Goal: Information Seeking & Learning: Learn about a topic

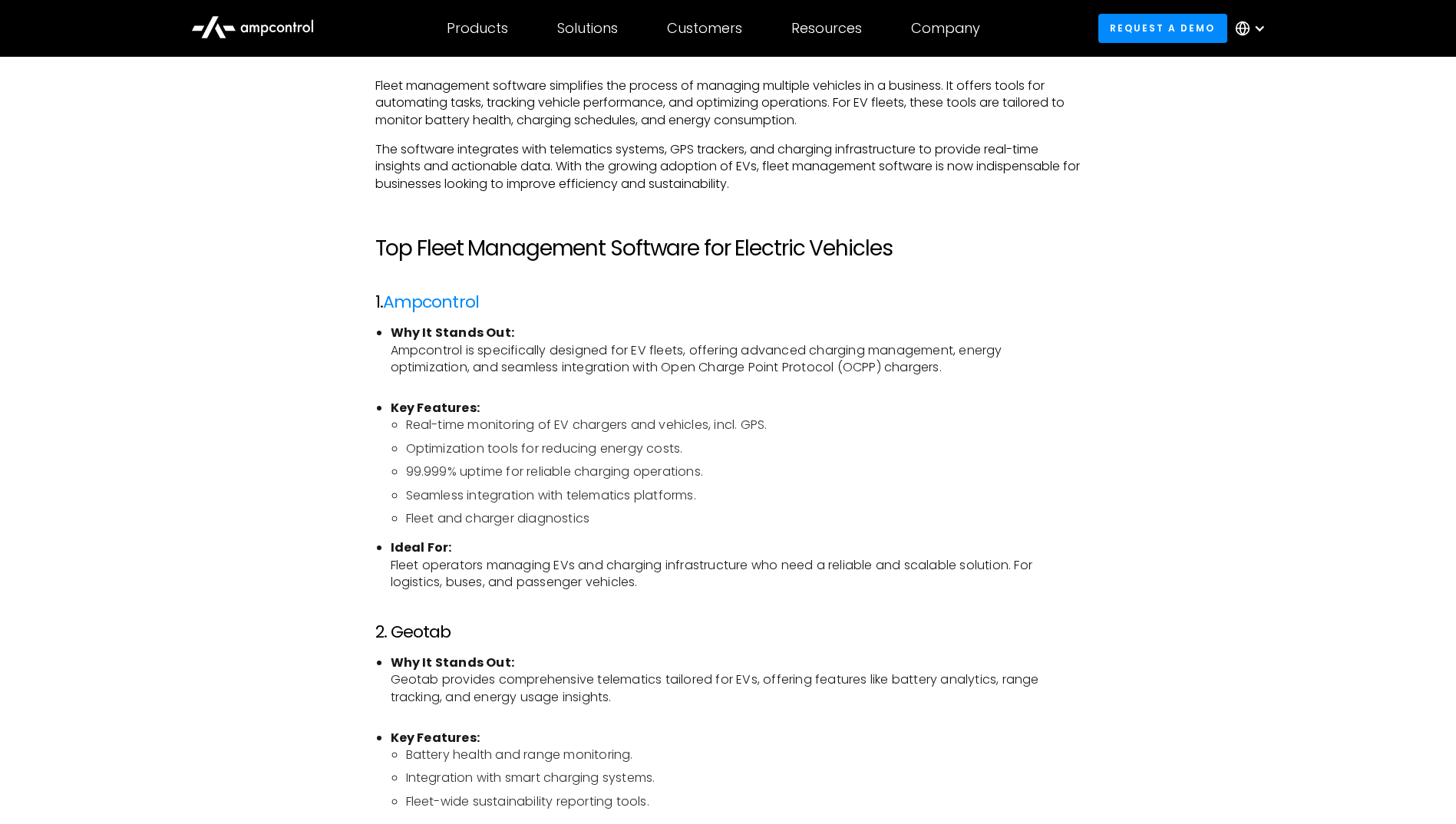
scroll to position [1074, 0]
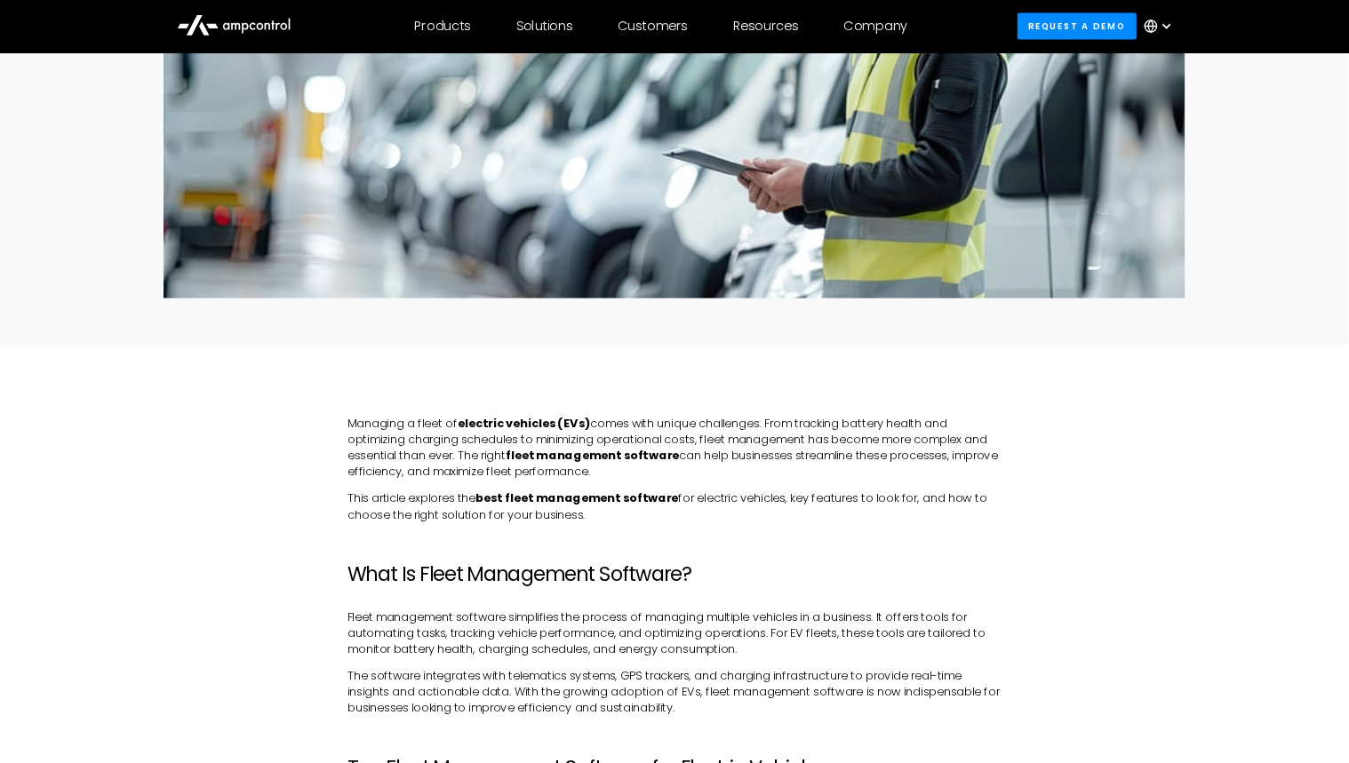
scroll to position [267, 0]
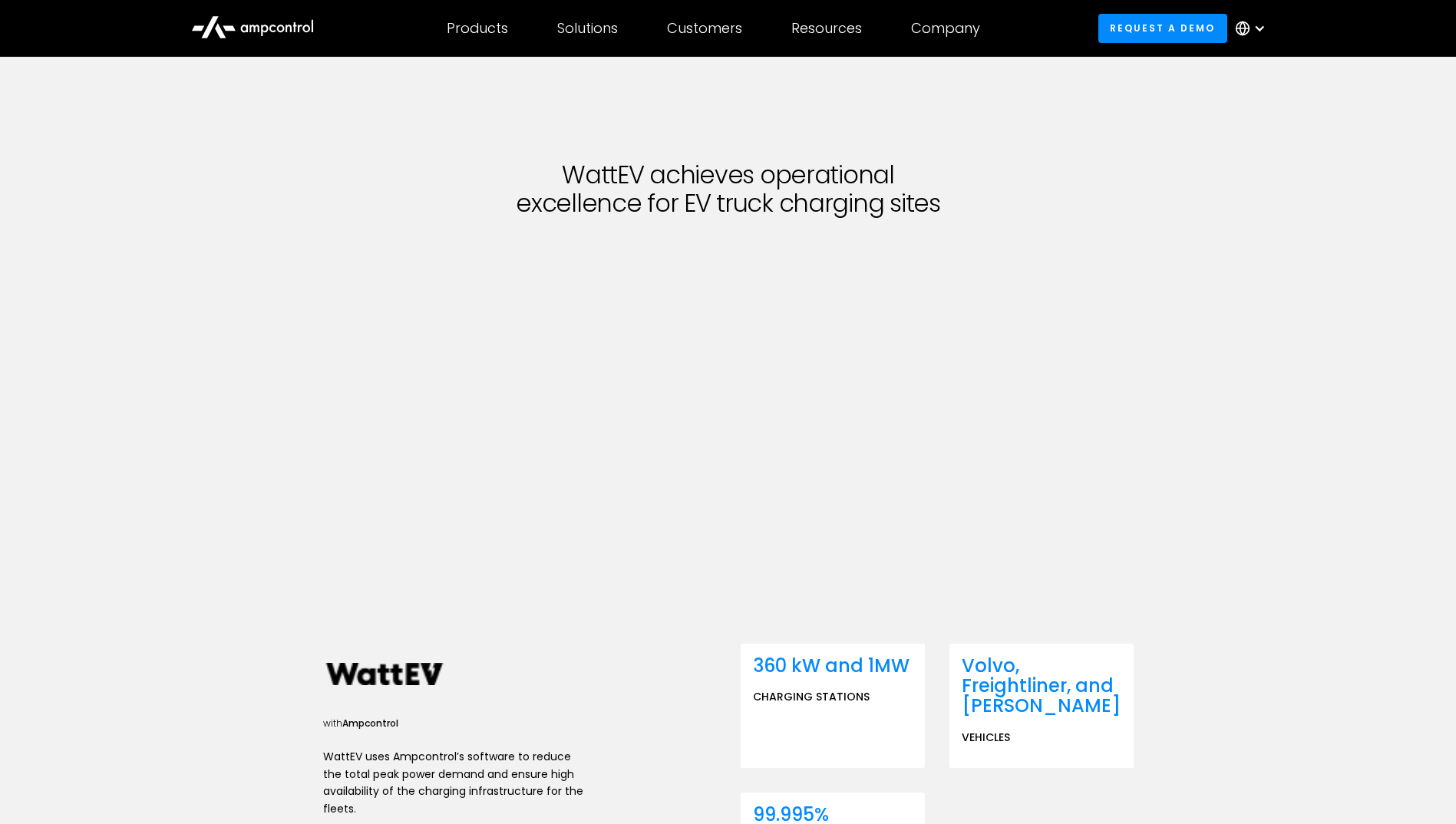
click at [1238, 254] on div "WattEV achieves operational excellence for EV truck charging sites with Ampcont…" at bounding box center [728, 498] width 1456 height 881
click at [1250, 466] on div "WattEV achieves operational excellence for EV truck charging sites with Ampcont…" at bounding box center [728, 498] width 1456 height 881
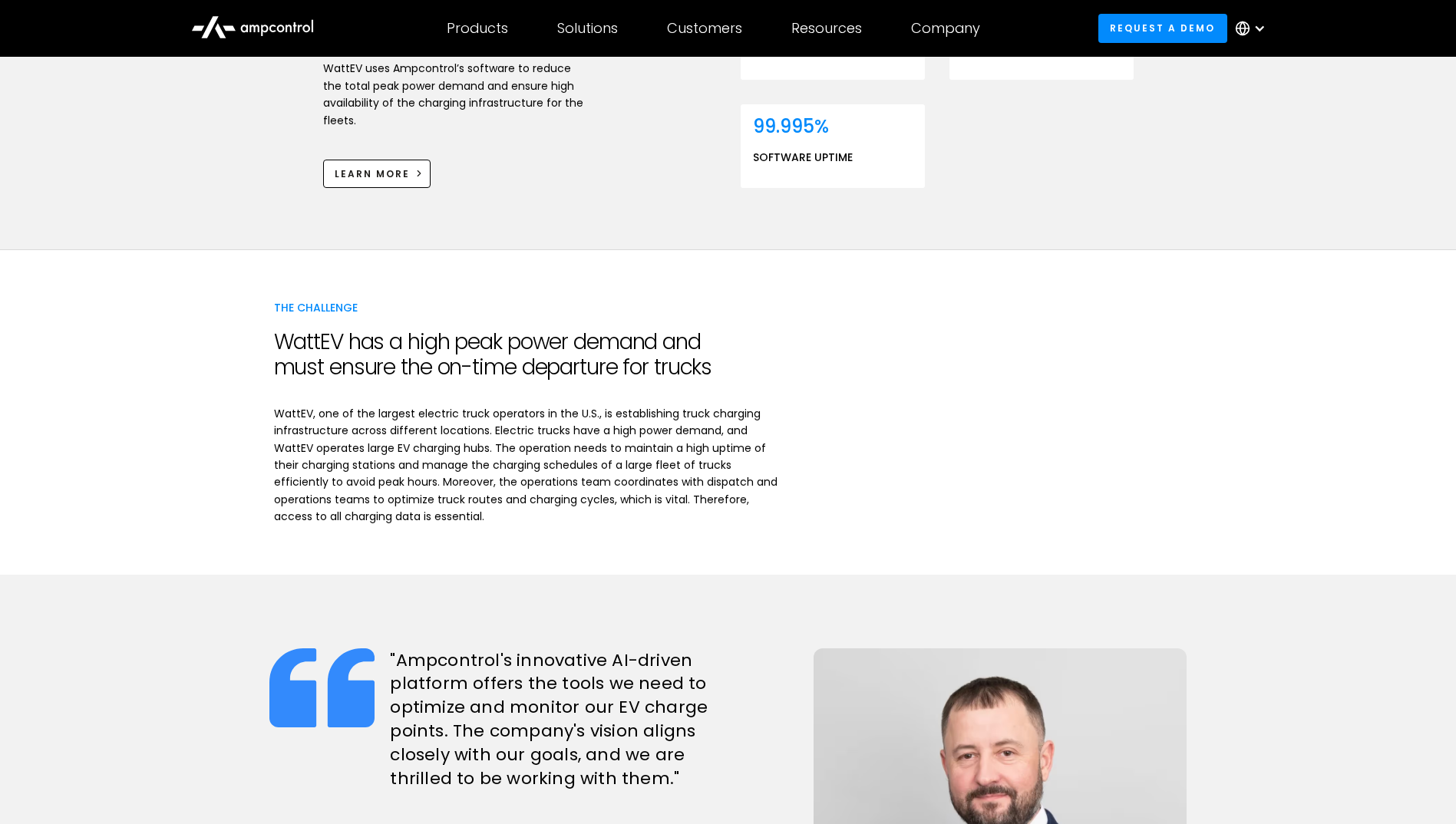
scroll to position [844, 0]
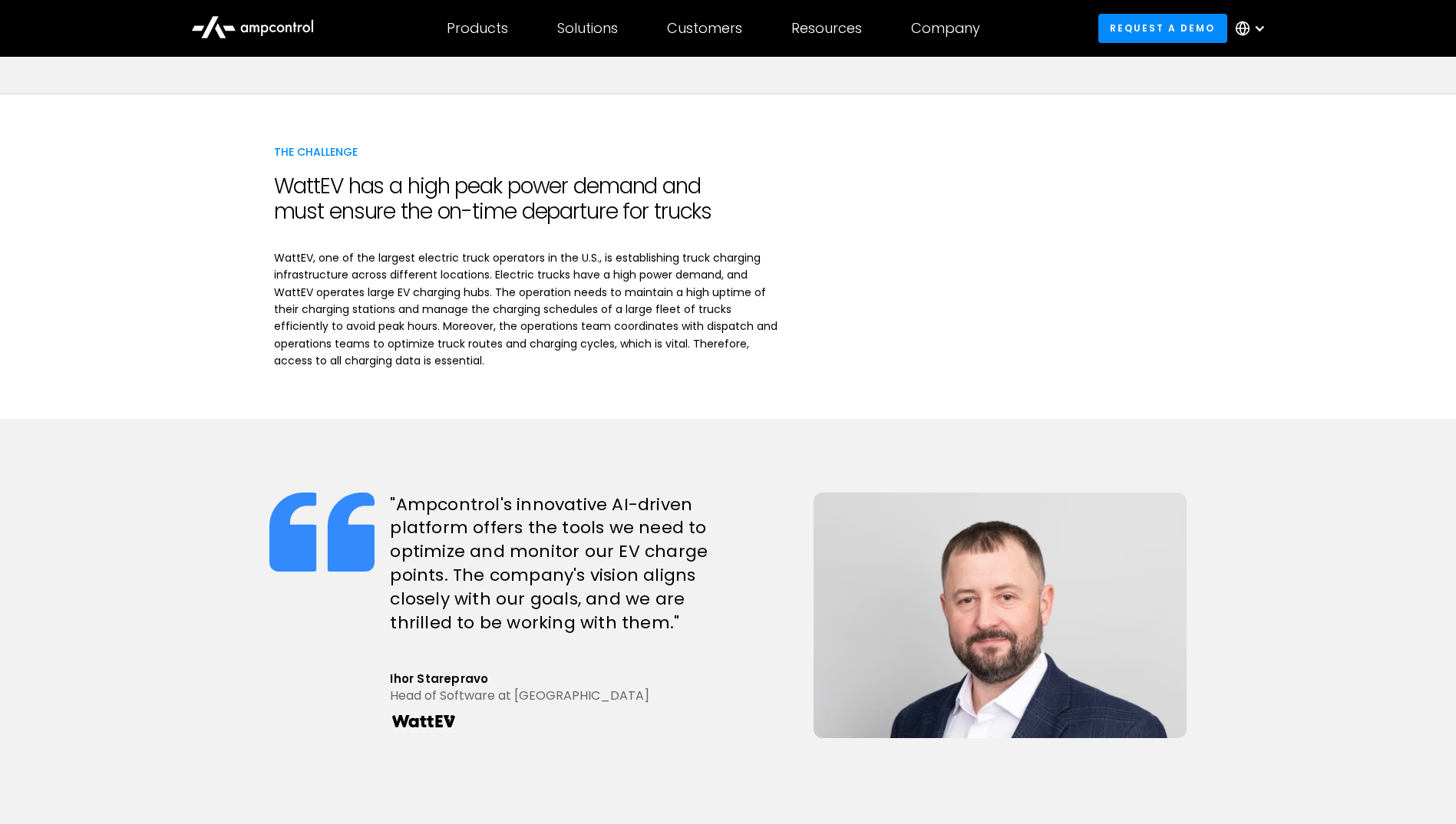
click at [1280, 265] on div "The Challenge WattEV has a high peak power demand and must ensure the on-time d…" at bounding box center [728, 256] width 1456 height 324
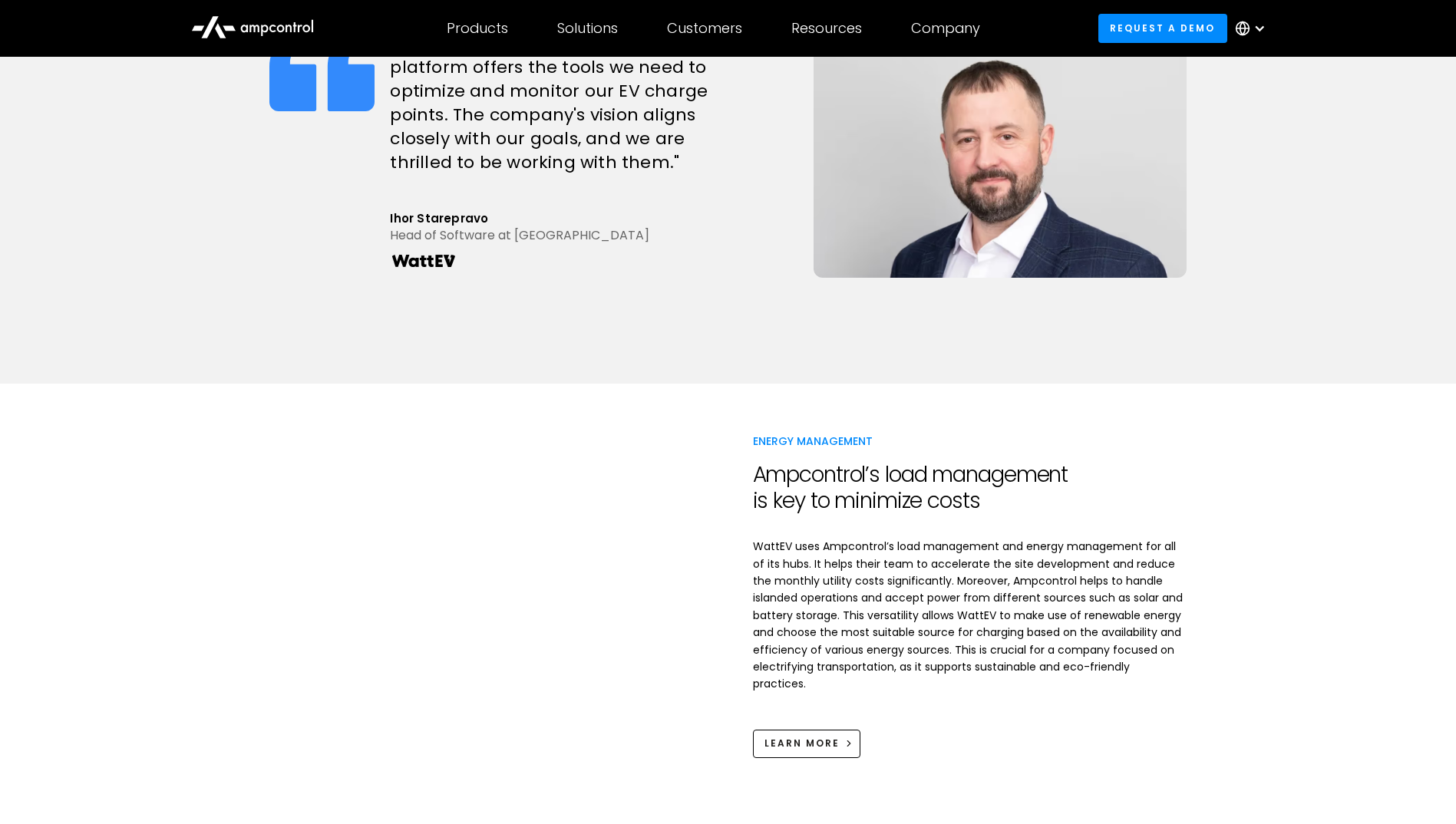
scroll to position [1458, 0]
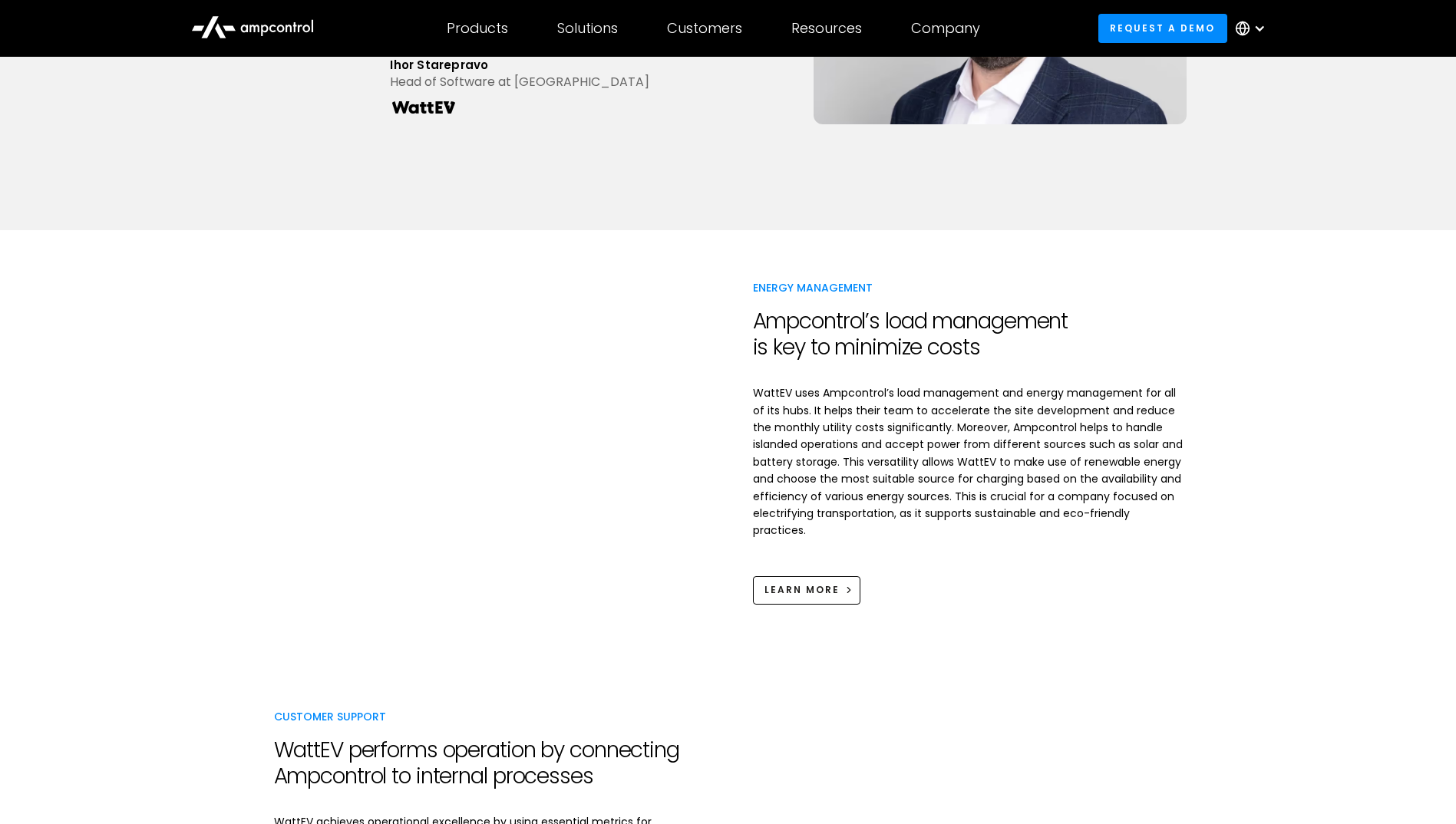
drag, startPoint x: 467, startPoint y: 558, endPoint x: 471, endPoint y: 532, distance: 26.3
click at [467, 543] on div at bounding box center [489, 441] width 454 height 326
click at [1312, 492] on div "Energy Management Ampcontrol’s load management is key to minimize costs WattEV …" at bounding box center [728, 442] width 1456 height 423
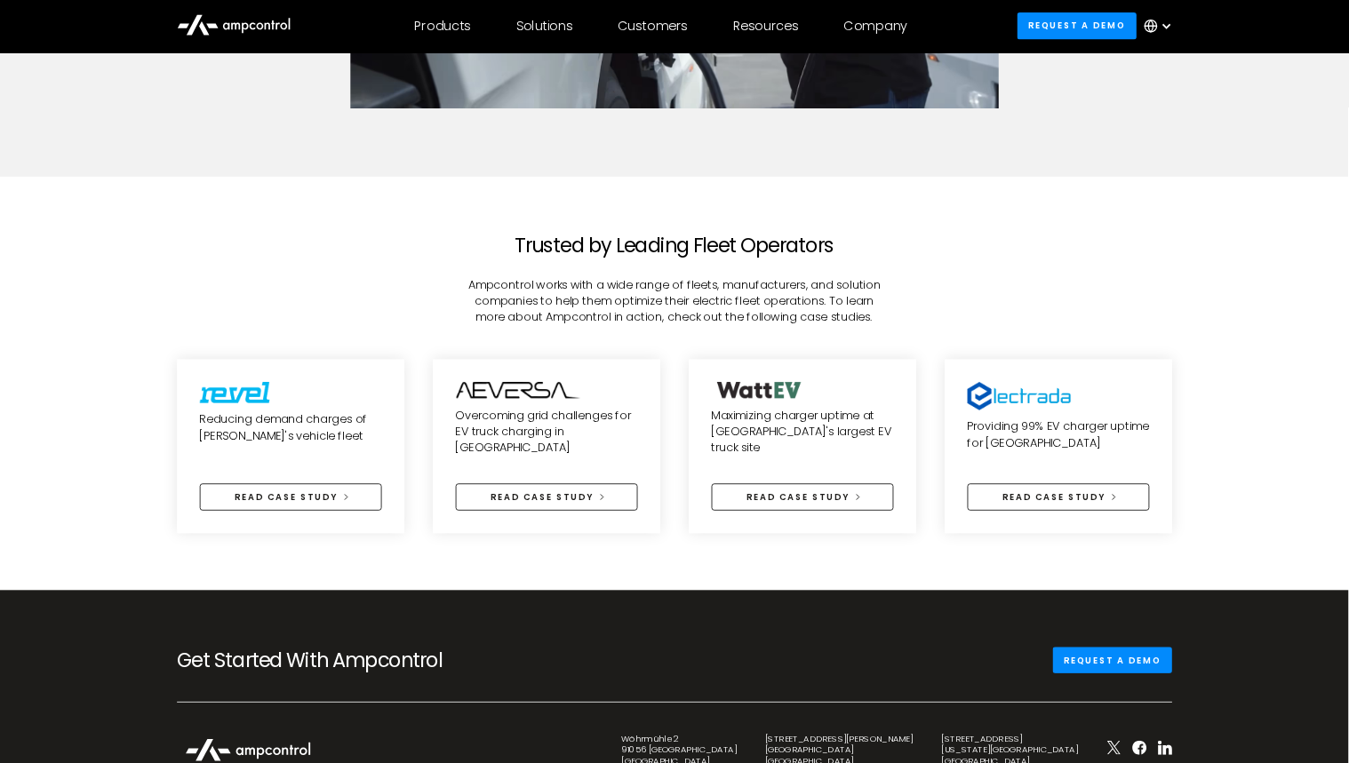
scroll to position [3554, 0]
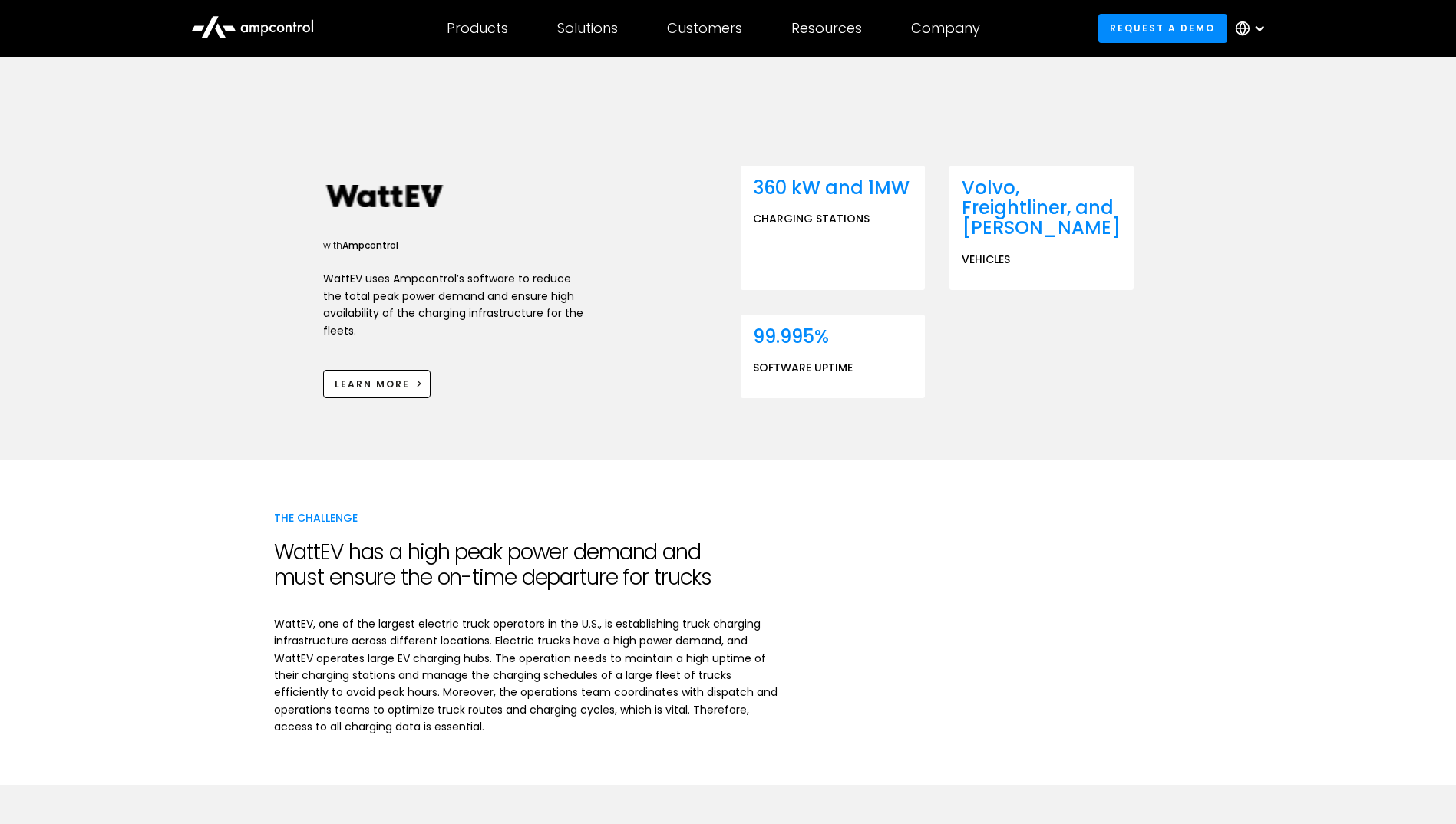
scroll to position [708, 0]
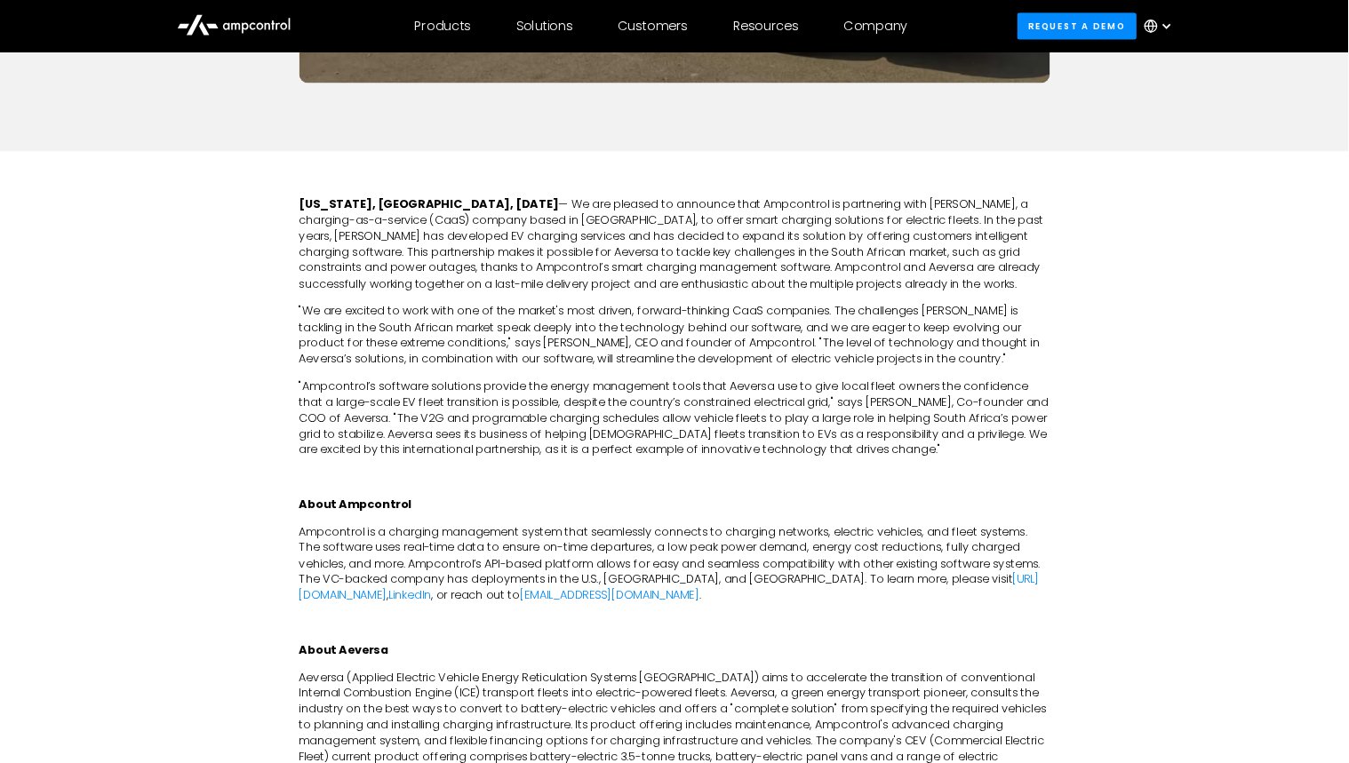
scroll to position [800, 0]
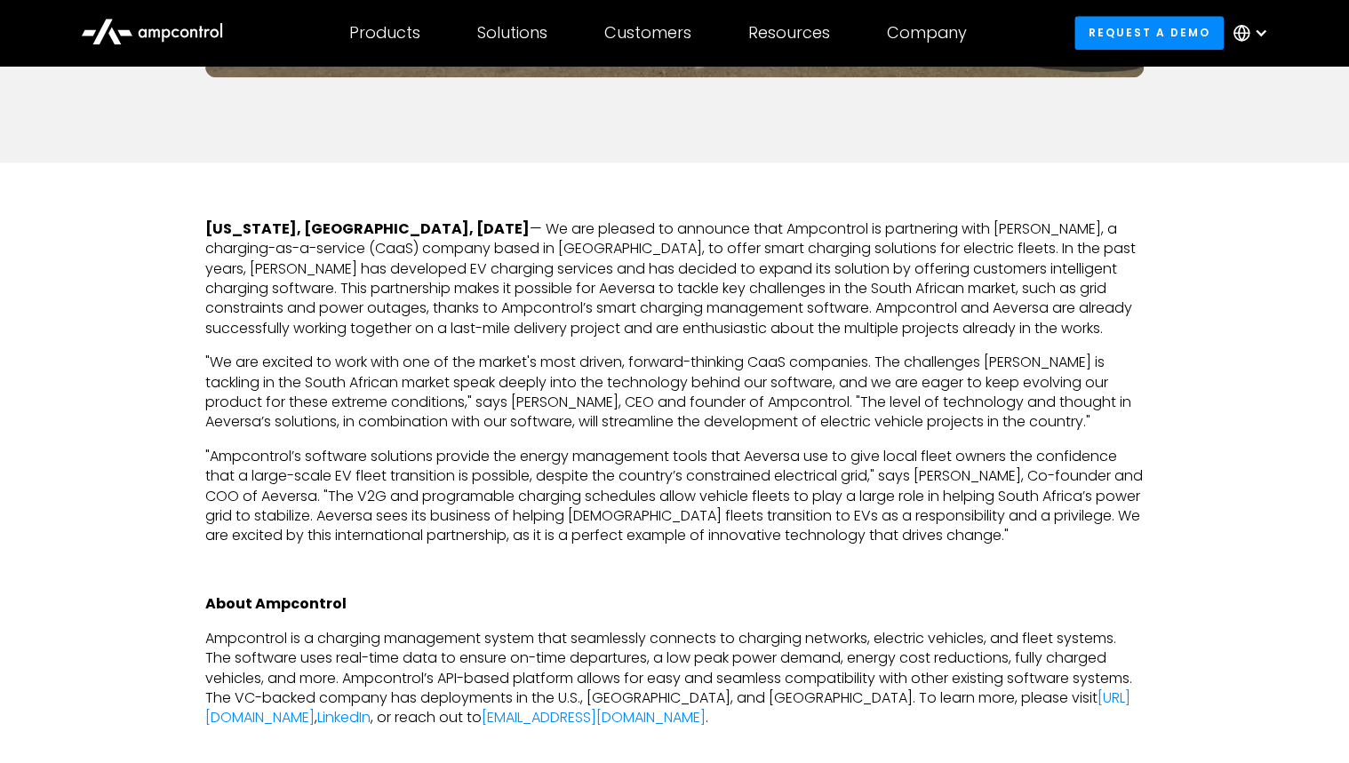
drag, startPoint x: 1545, startPoint y: 13, endPoint x: 649, endPoint y: 298, distance: 940.6
click at [647, 298] on p "New York, NY, Monday, October 3rd, 2022 — We are pleased to announce that Ampco…" at bounding box center [674, 278] width 938 height 119
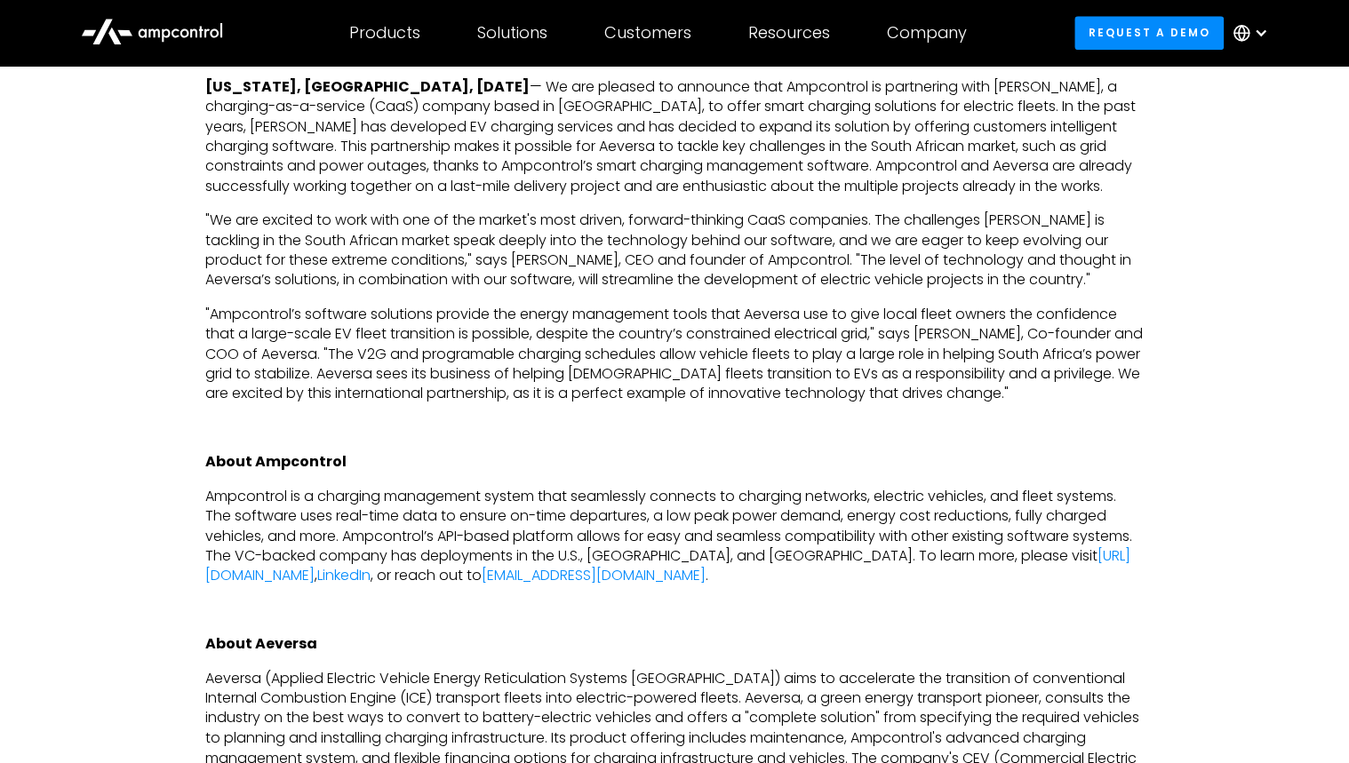
scroll to position [871, 0]
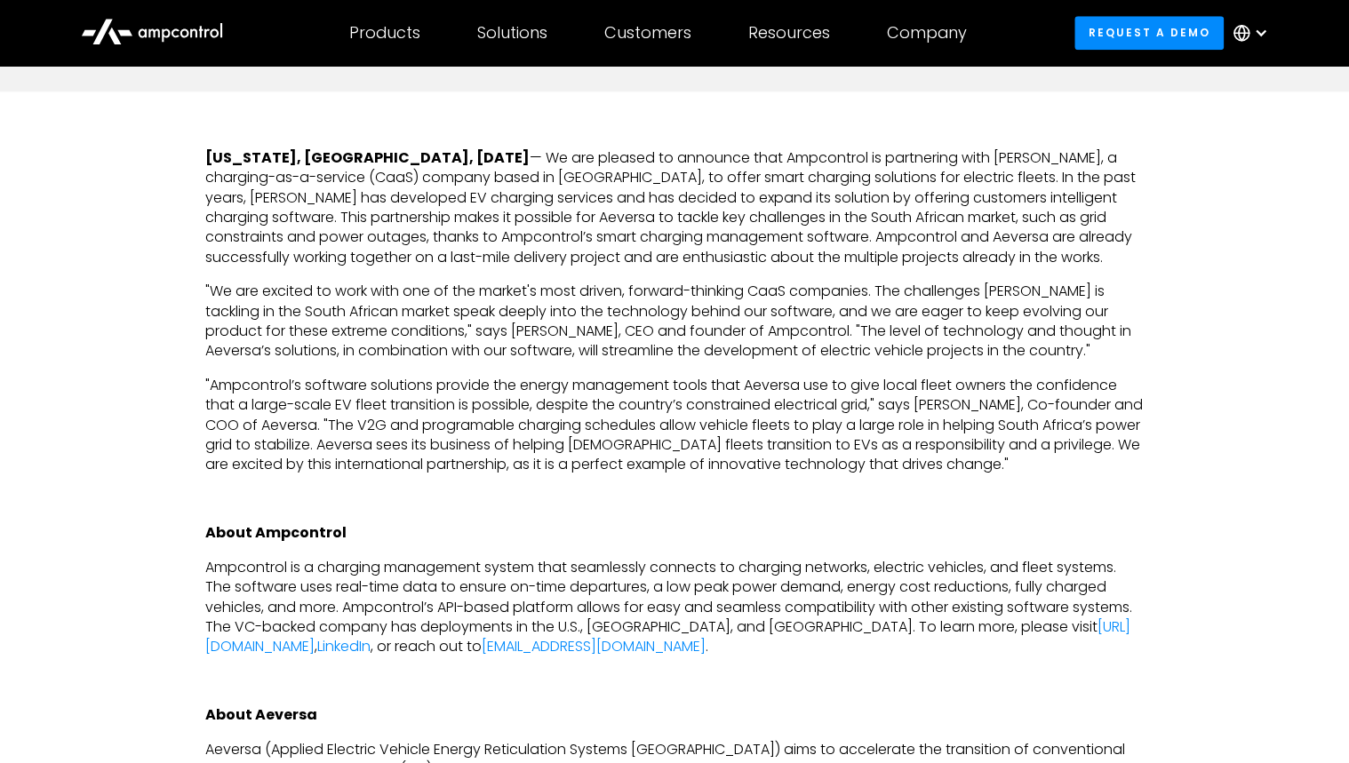
click at [591, 249] on p "New York, NY, Monday, October 3rd, 2022 — We are pleased to announce that Ampco…" at bounding box center [674, 207] width 938 height 119
drag, startPoint x: 439, startPoint y: 238, endPoint x: 710, endPoint y: 239, distance: 271.0
click at [710, 239] on p "New York, NY, Monday, October 3rd, 2022 — We are pleased to announce that Ampco…" at bounding box center [674, 207] width 938 height 119
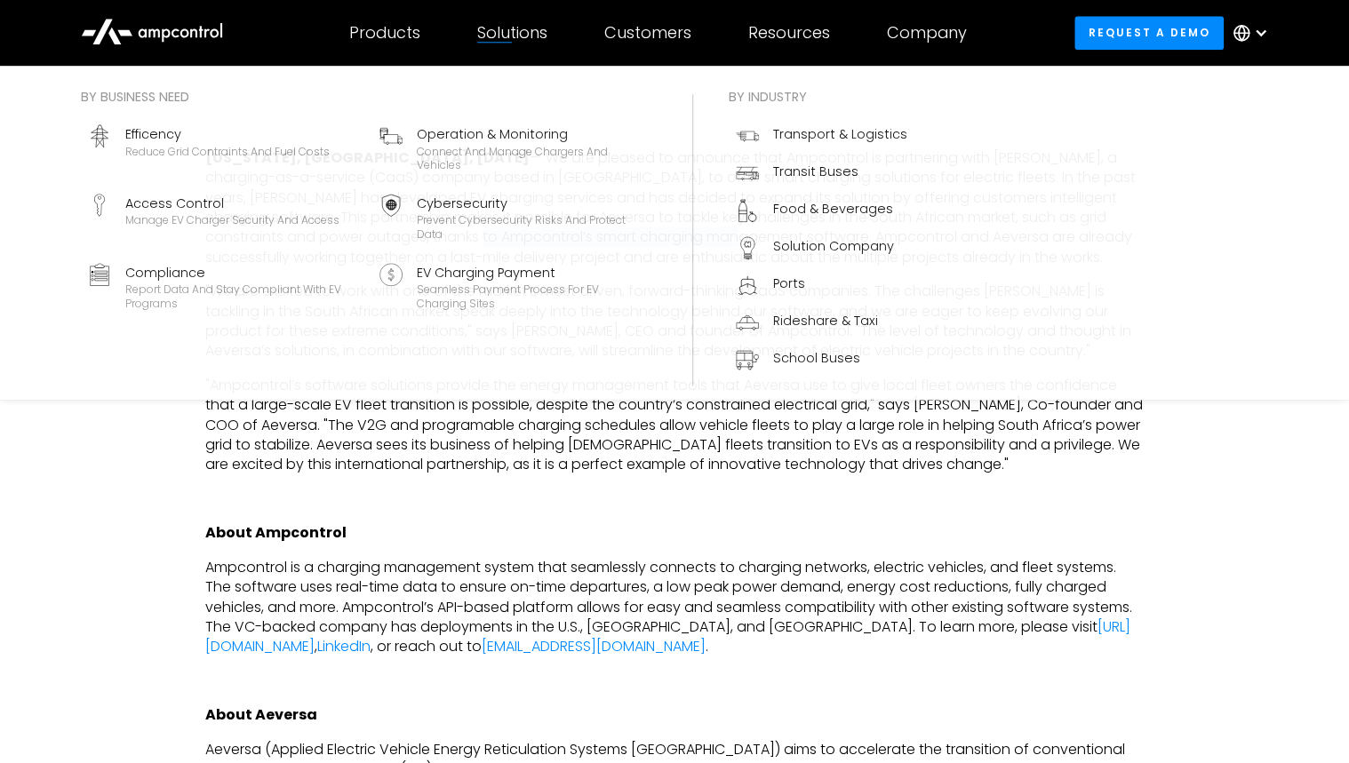
click at [542, 32] on div "Solutions" at bounding box center [512, 33] width 70 height 20
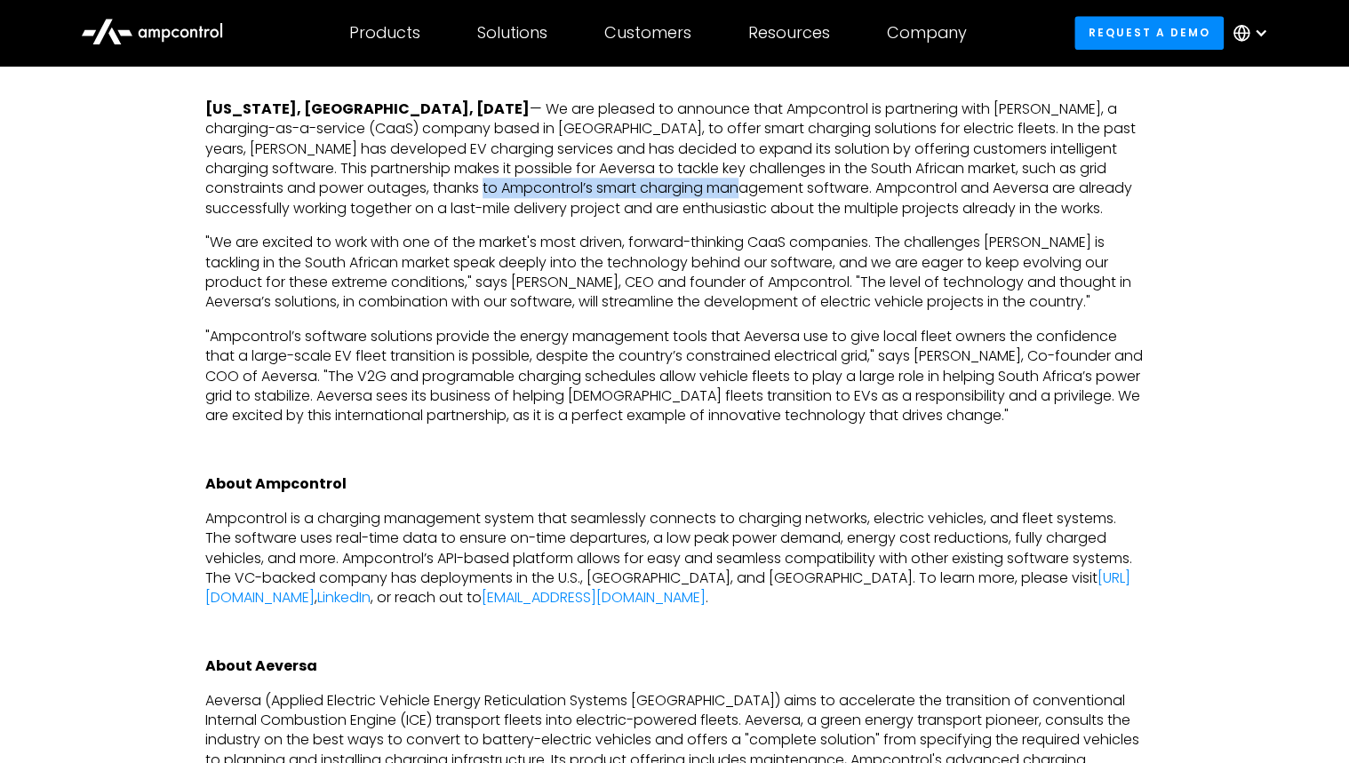
scroll to position [942, 0]
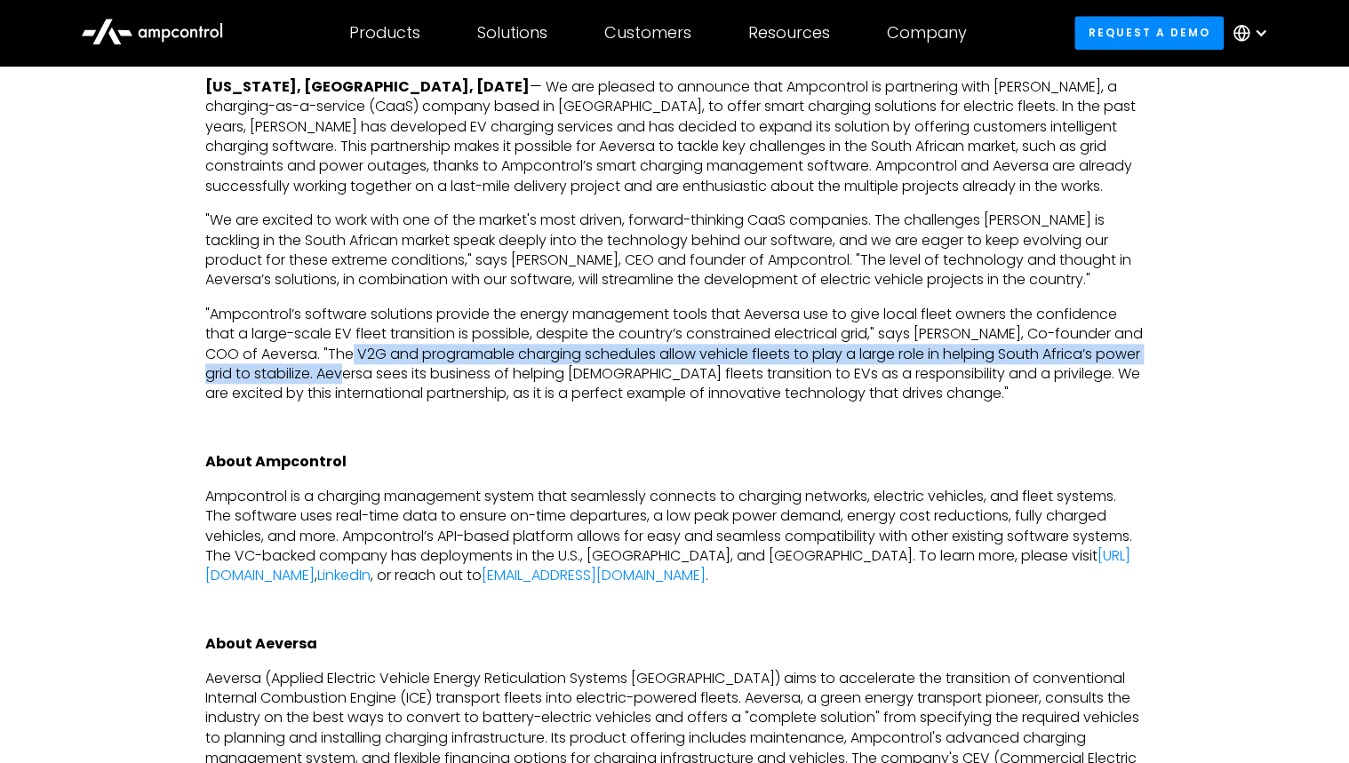
drag, startPoint x: 363, startPoint y: 352, endPoint x: 364, endPoint y: 380, distance: 28.5
click at [364, 380] on p ""Ampcontrol’s software solutions provide the energy management tools that Aever…" at bounding box center [674, 355] width 938 height 100
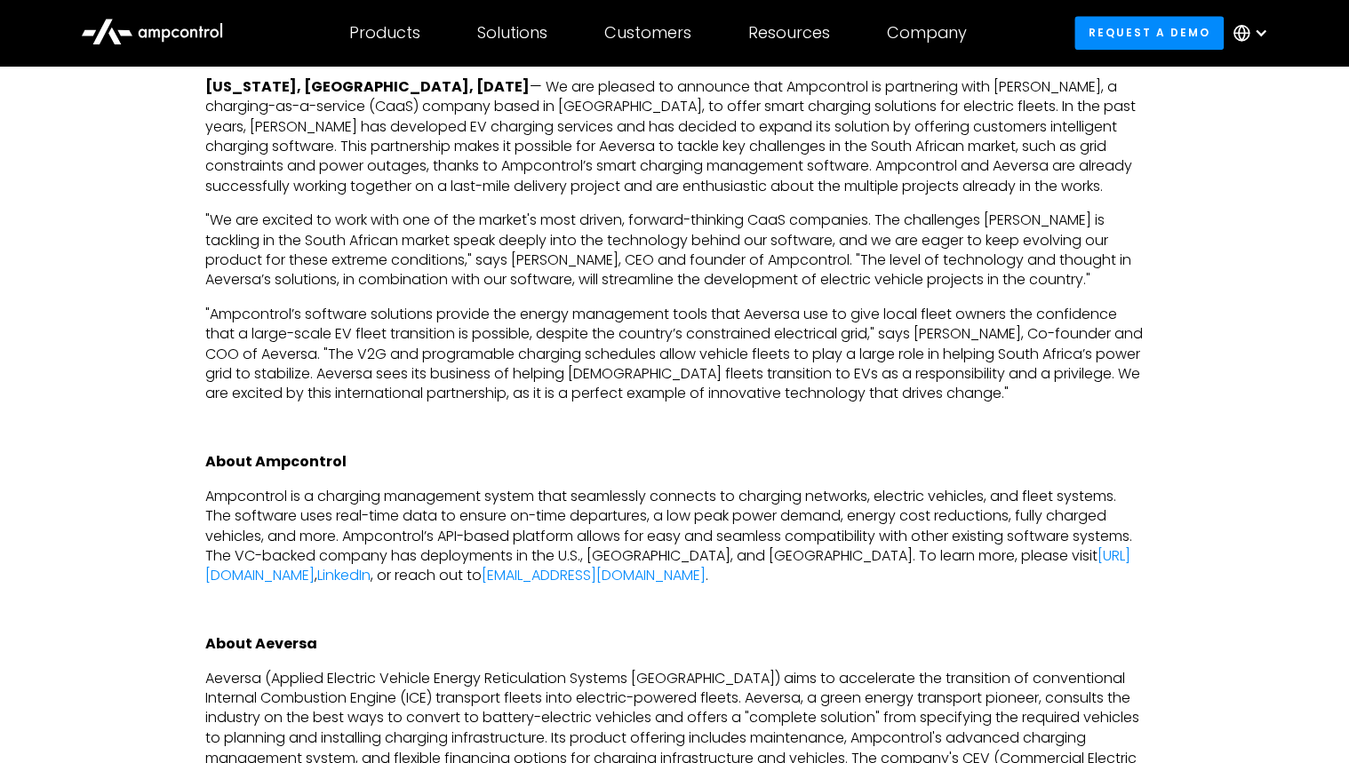
drag, startPoint x: 364, startPoint y: 380, endPoint x: 241, endPoint y: 387, distance: 123.7
click at [241, 387] on p ""Ampcontrol’s software solutions provide the energy management tools that Aever…" at bounding box center [674, 355] width 938 height 100
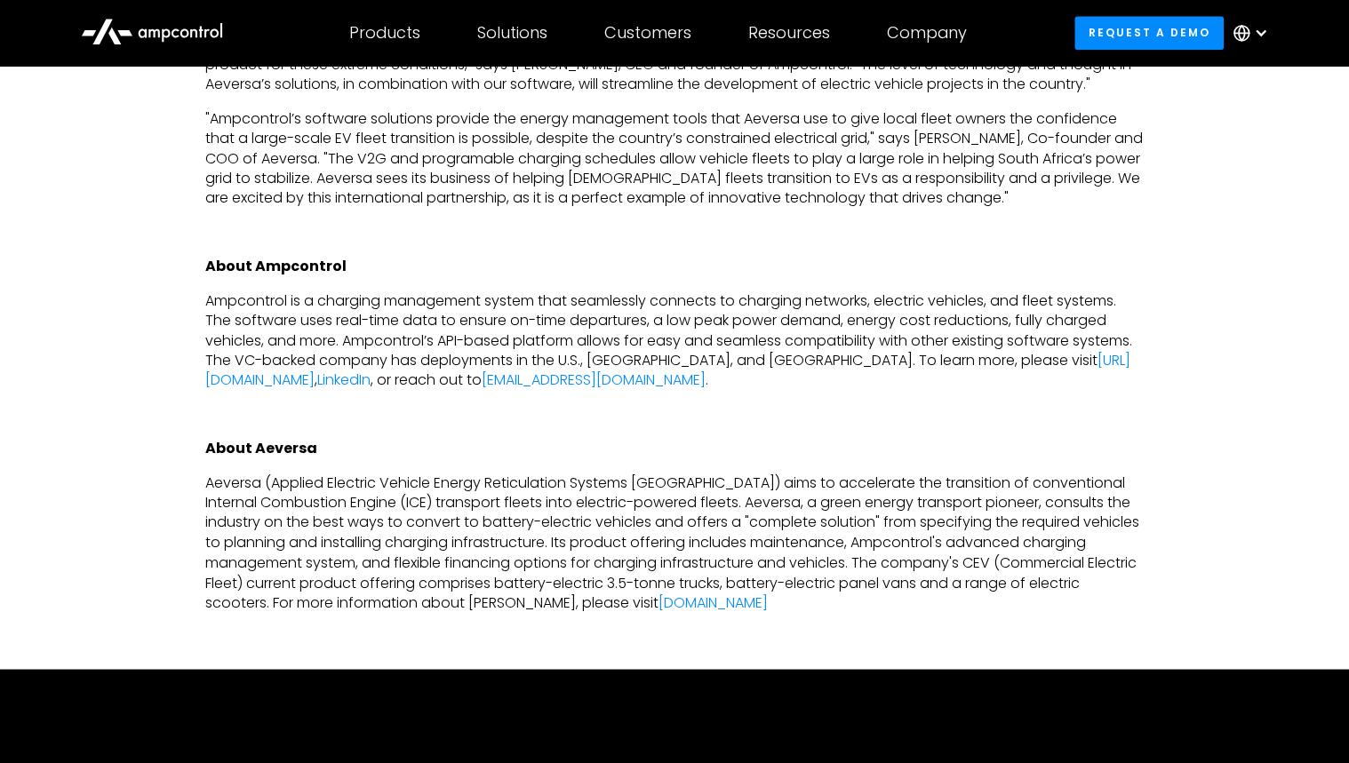
scroll to position [1297, 0]
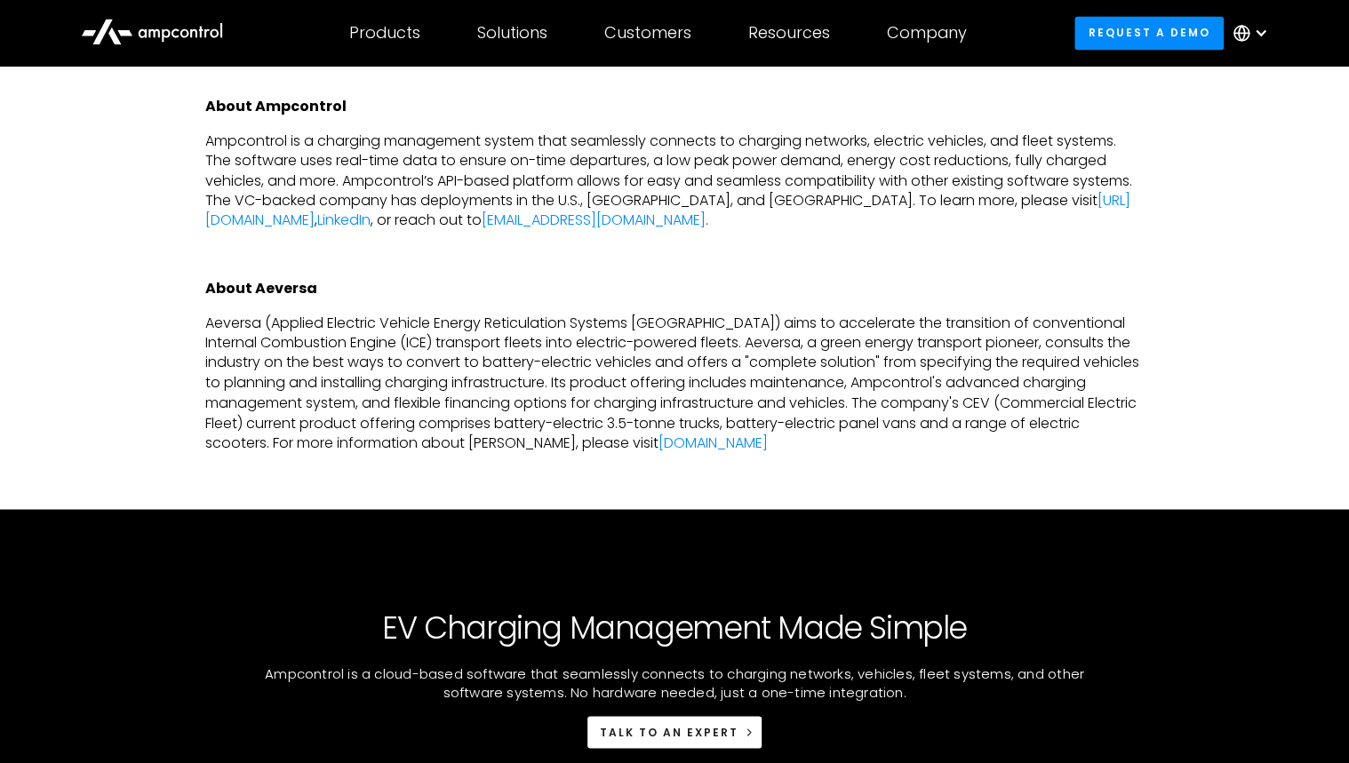
click at [1184, 315] on div "New York, NY, Monday, October 3rd, 2022 — We are pleased to announce that Ampco…" at bounding box center [674, 87] width 1349 height 845
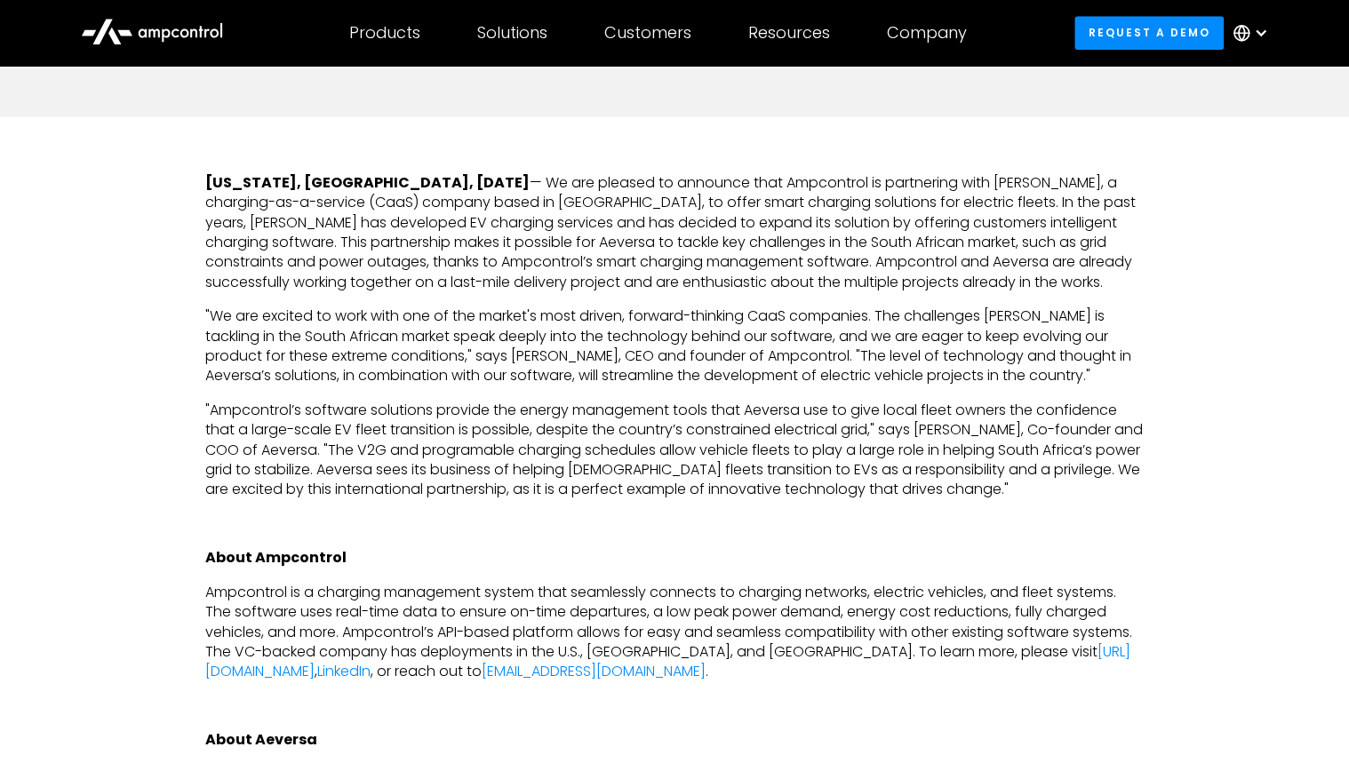
scroll to position [0, 0]
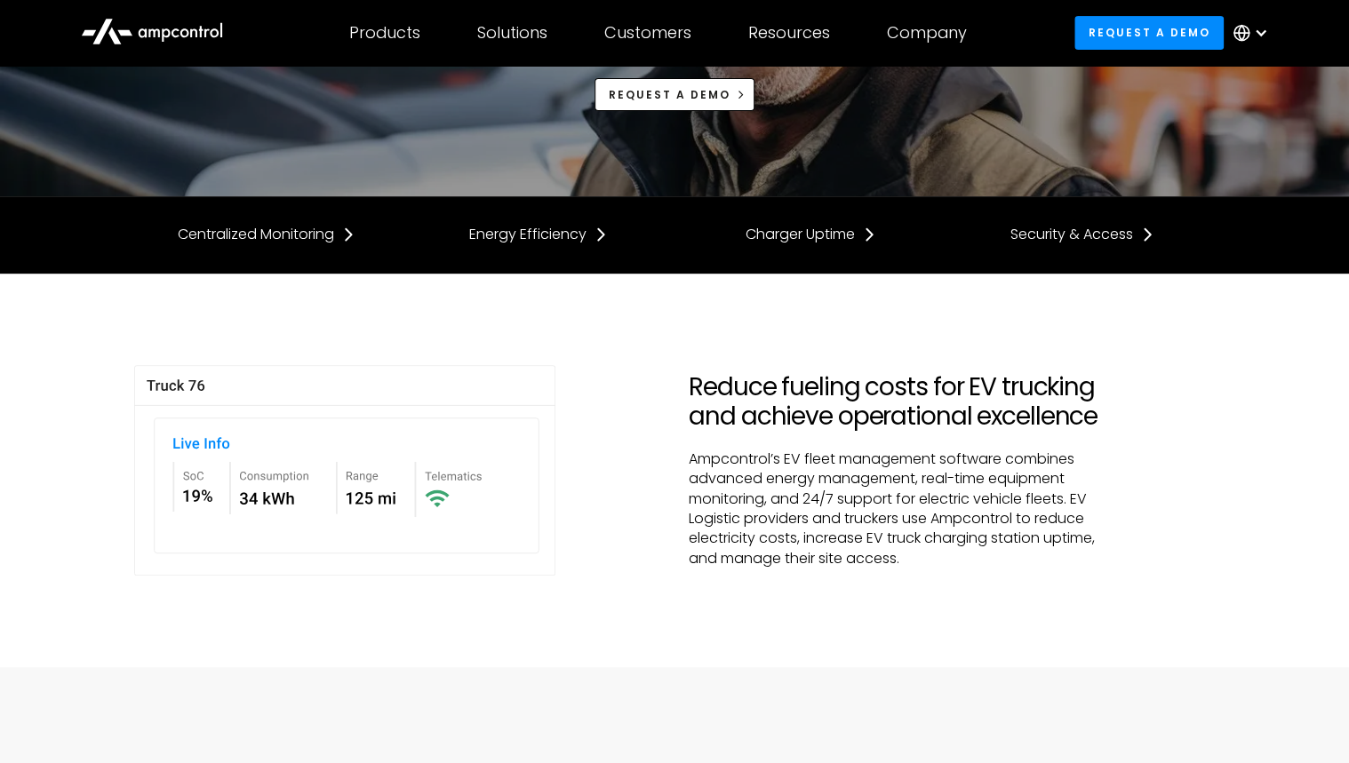
scroll to position [284, 0]
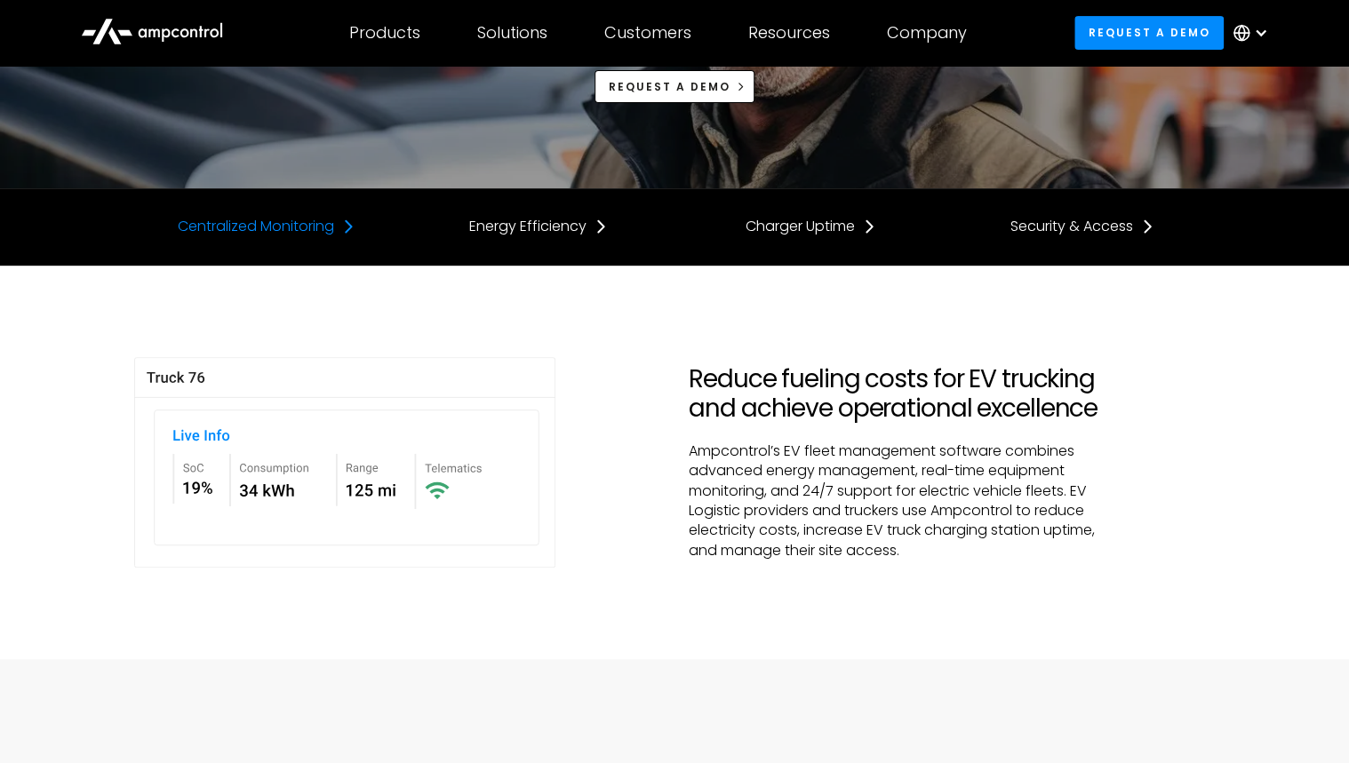
click at [331, 231] on div "Centralized Monitoring" at bounding box center [256, 227] width 156 height 20
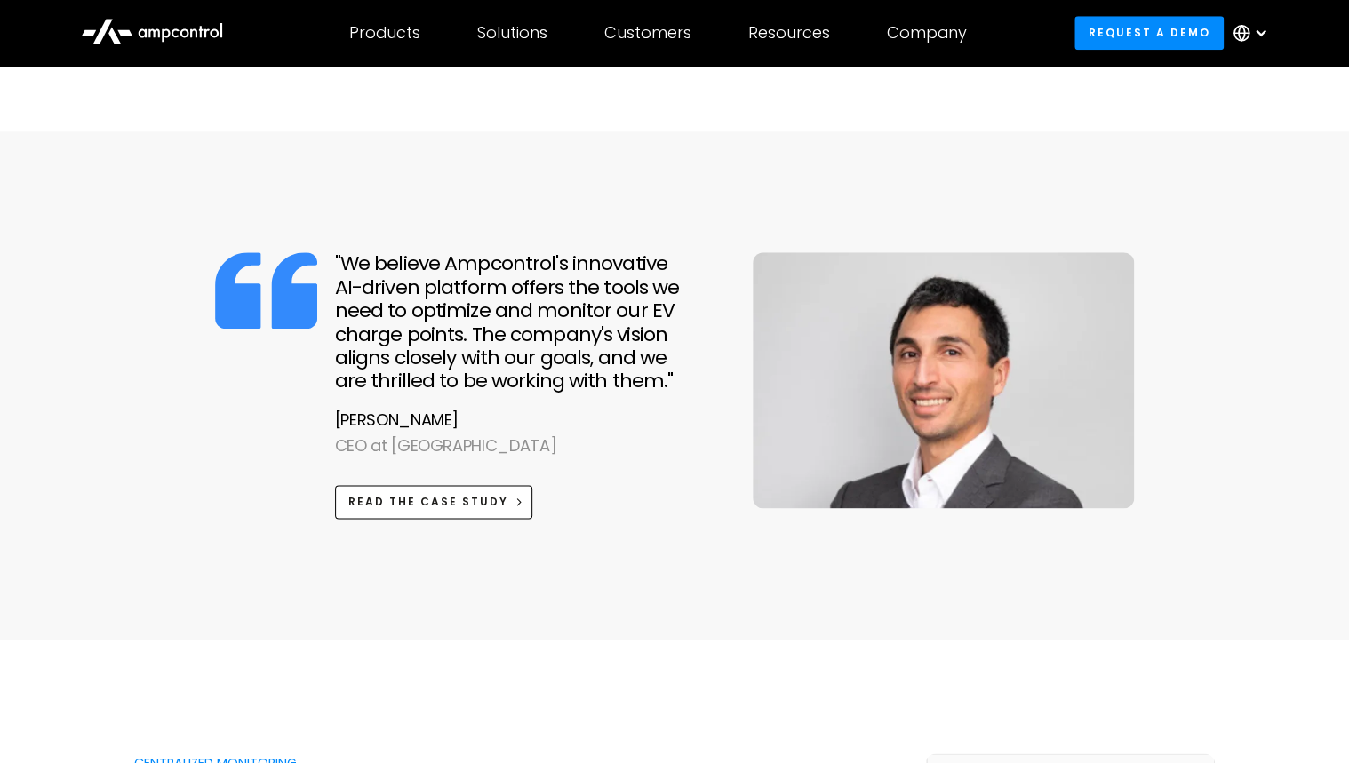
scroll to position [810, 0]
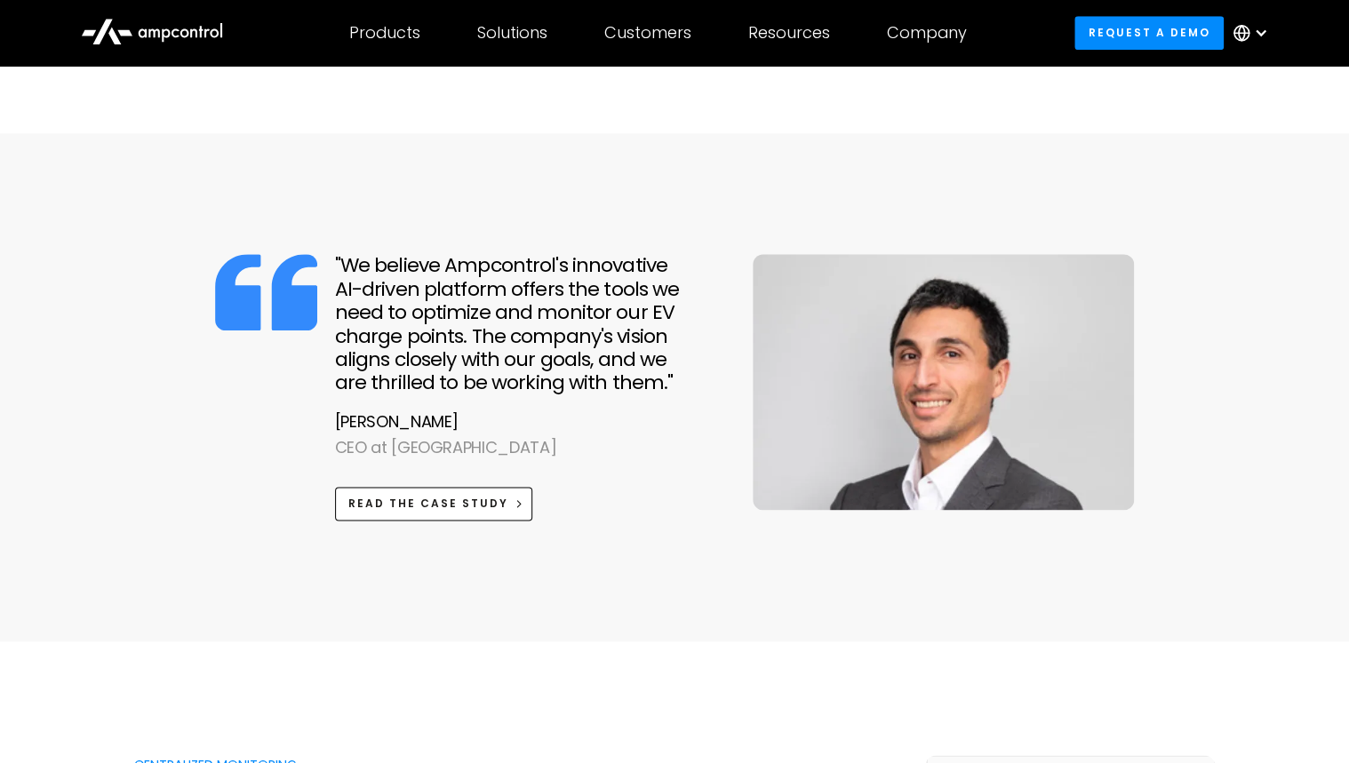
click at [1272, 321] on div ""We believe Ampcontrol's innovative AI-driven platform offers the tools we need…" at bounding box center [674, 387] width 1349 height 436
click at [1134, 245] on div ""We believe Ampcontrol's innovative AI-driven platform offers the tools we need…" at bounding box center [674, 387] width 1081 height 323
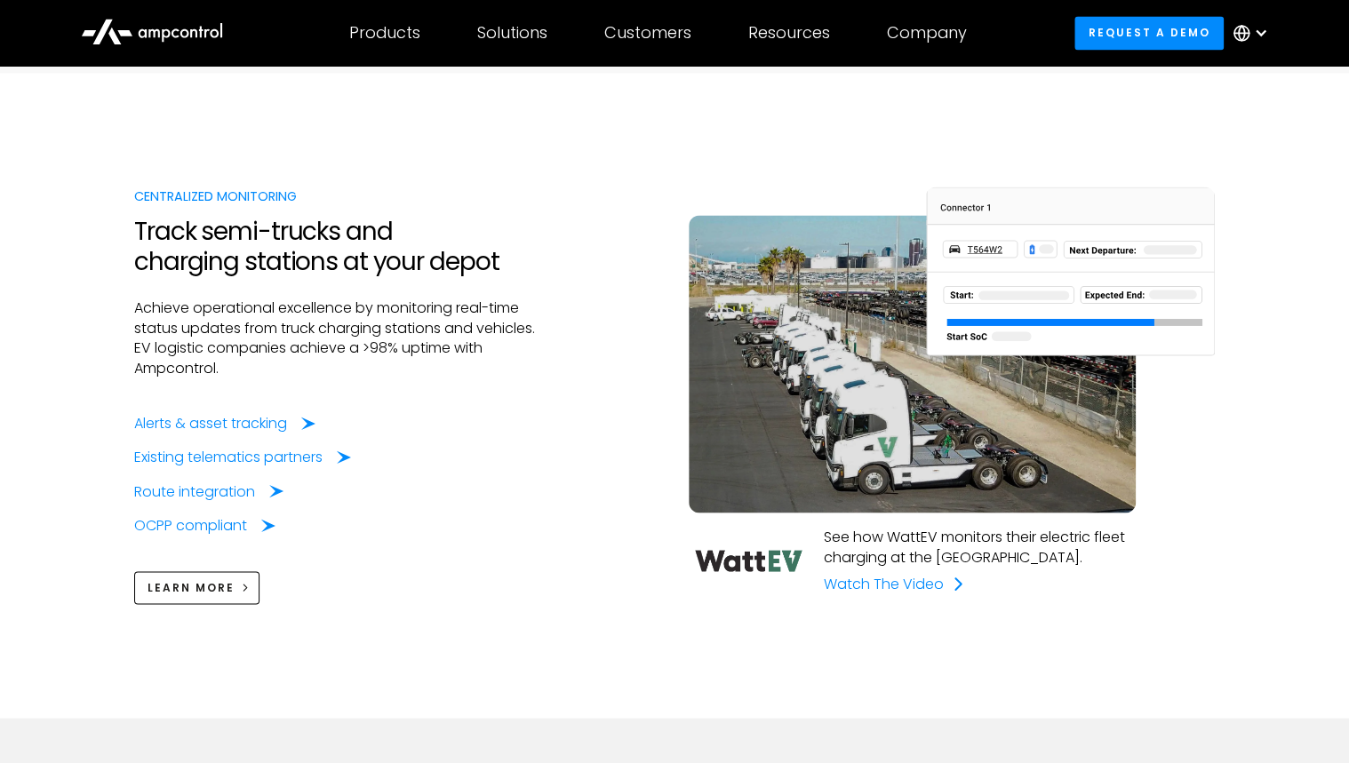
scroll to position [1379, 0]
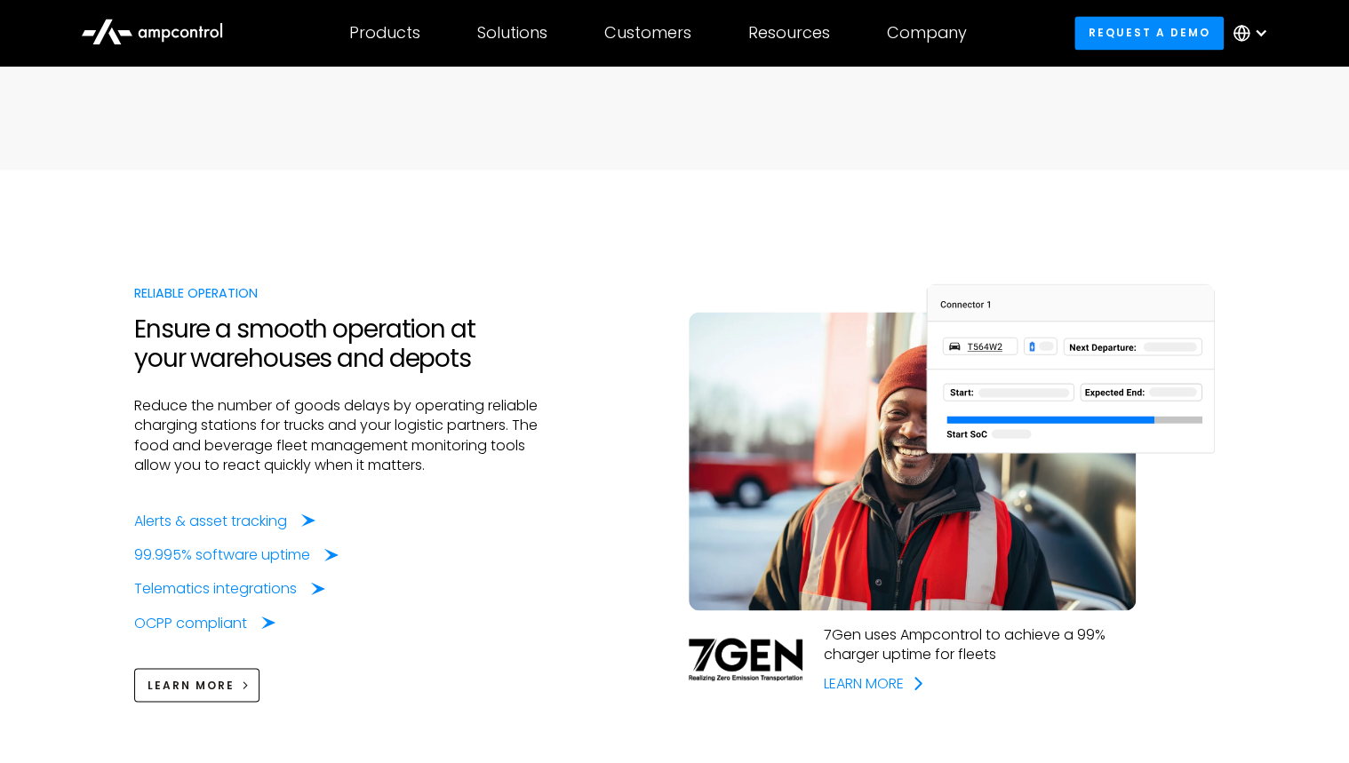
scroll to position [1351, 0]
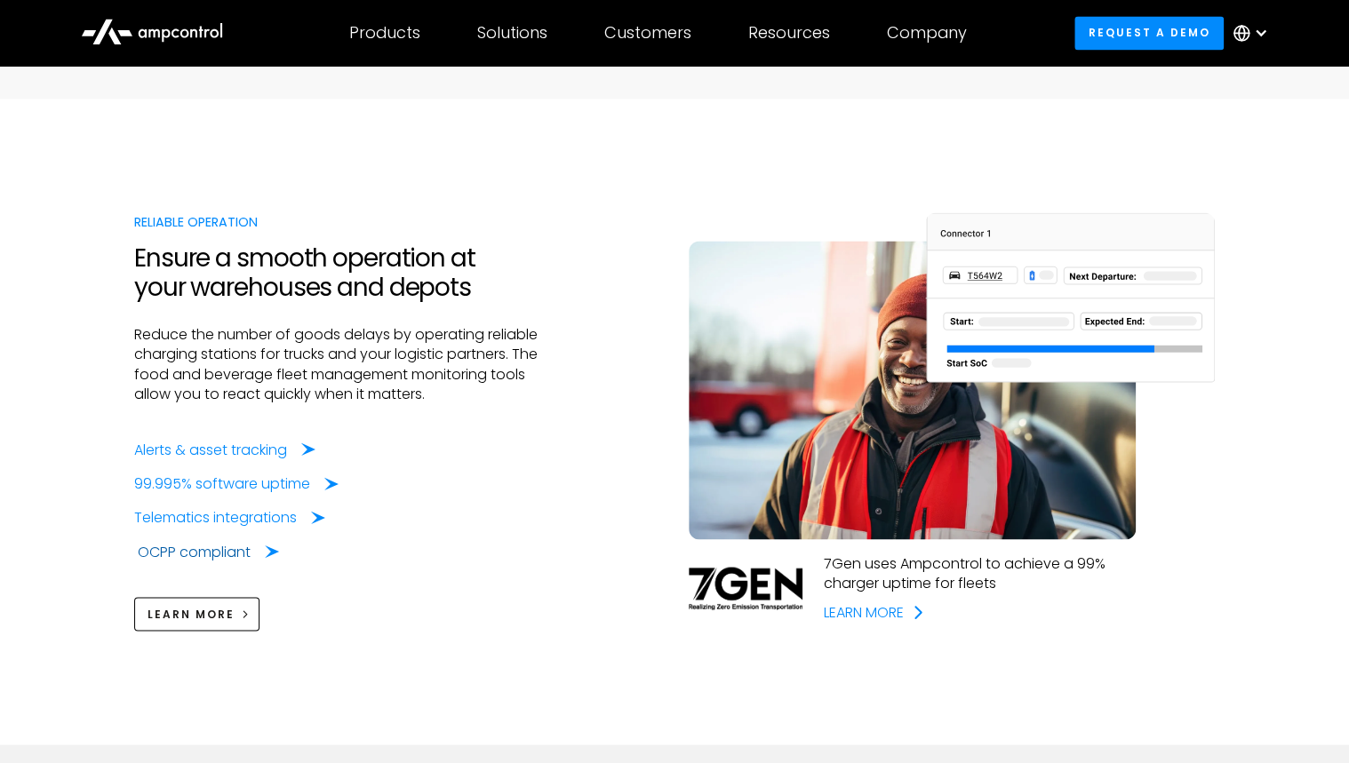
click at [240, 542] on div "OCPP compliant" at bounding box center [194, 552] width 113 height 20
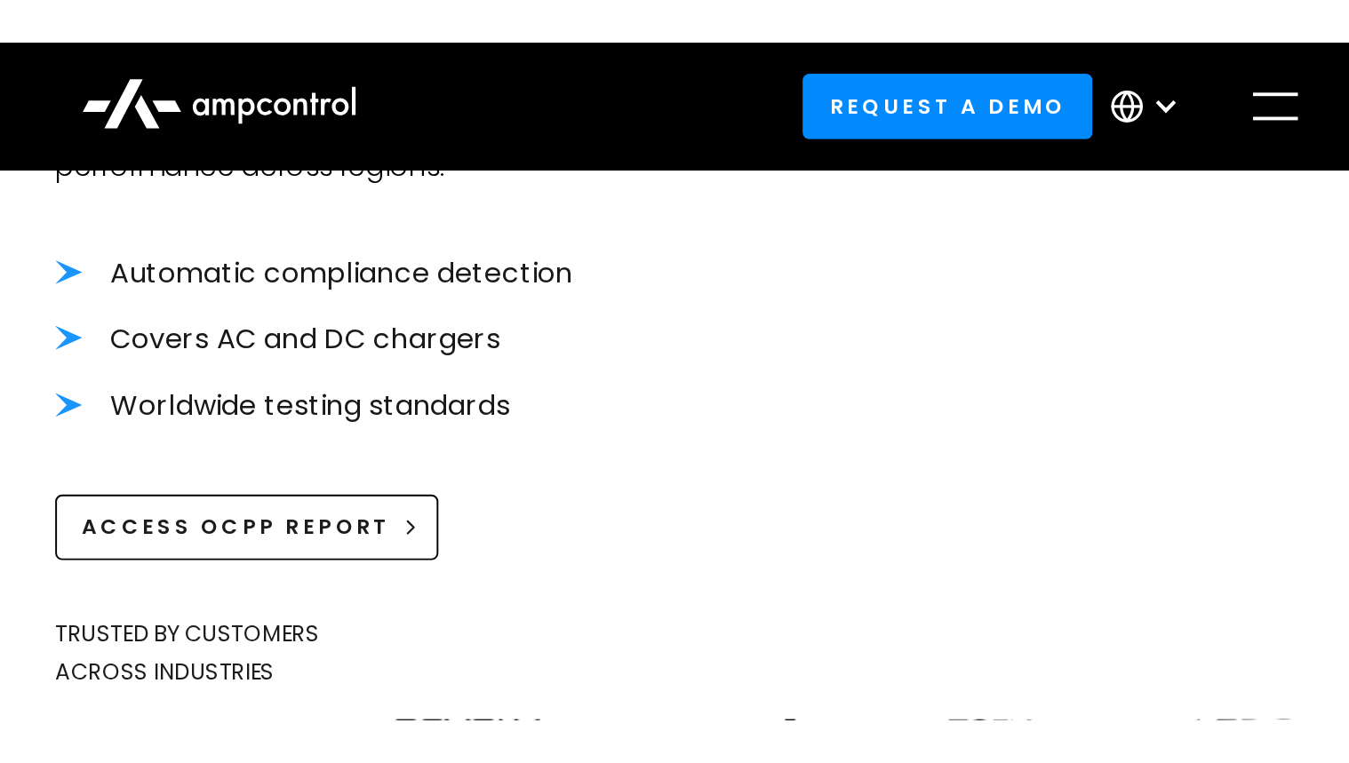
scroll to position [1208, 0]
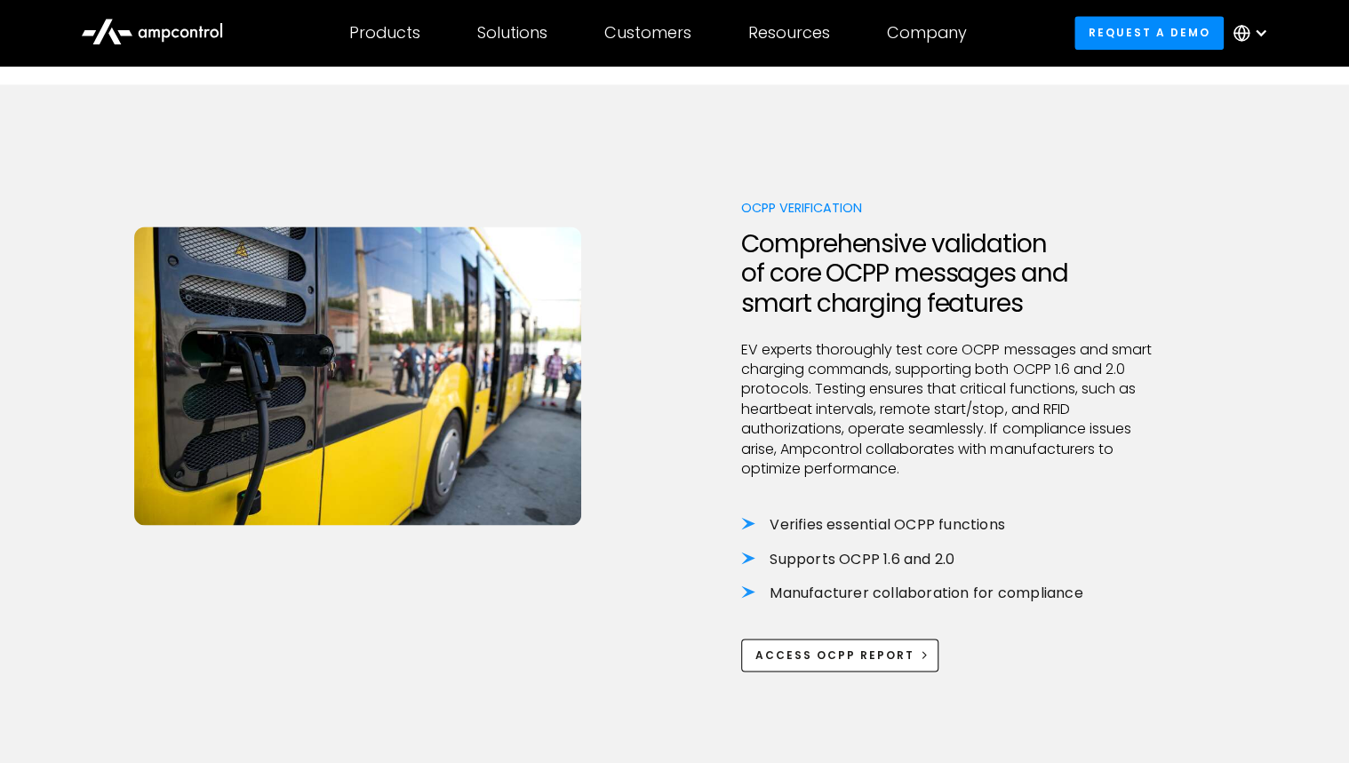
click at [1210, 459] on div "OCPP Verification Comprehensive validation of core OCPP messages and smart char…" at bounding box center [674, 435] width 1081 height 474
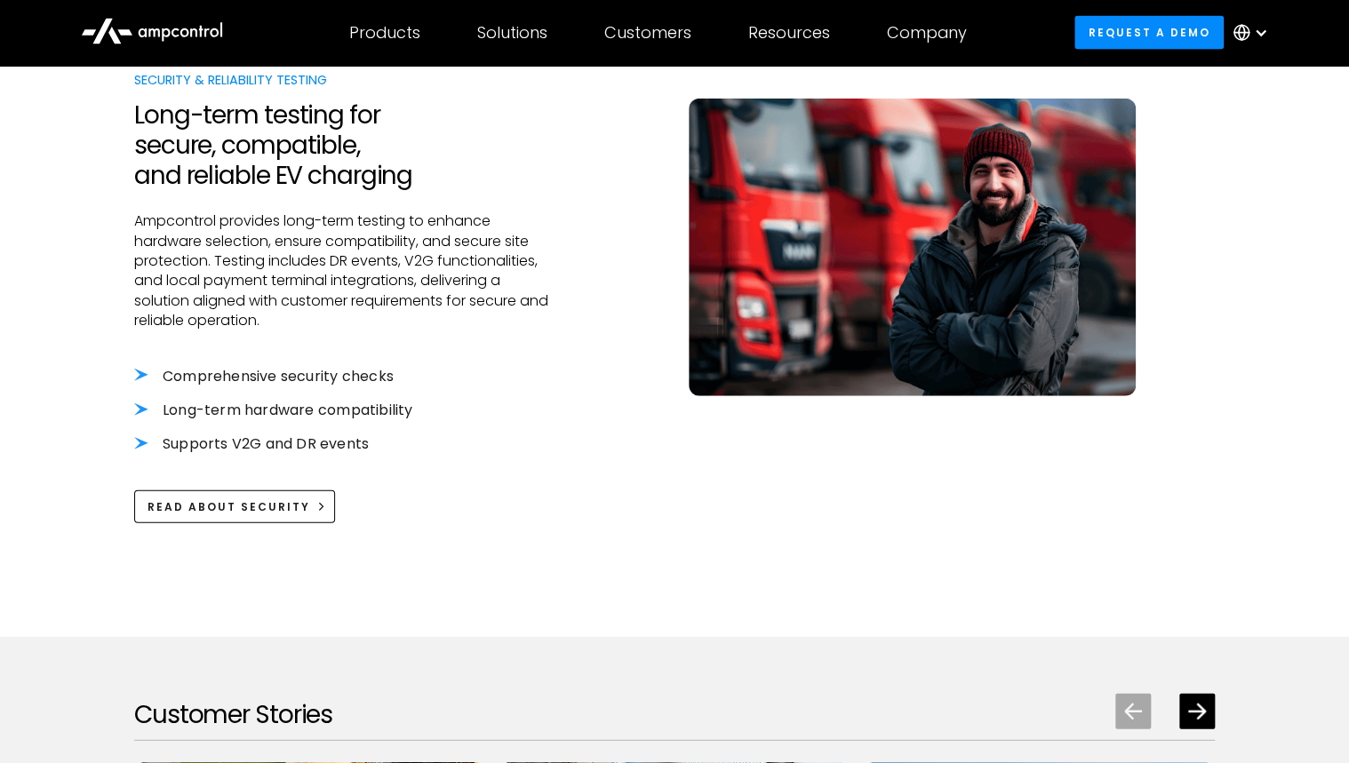
scroll to position [2062, 0]
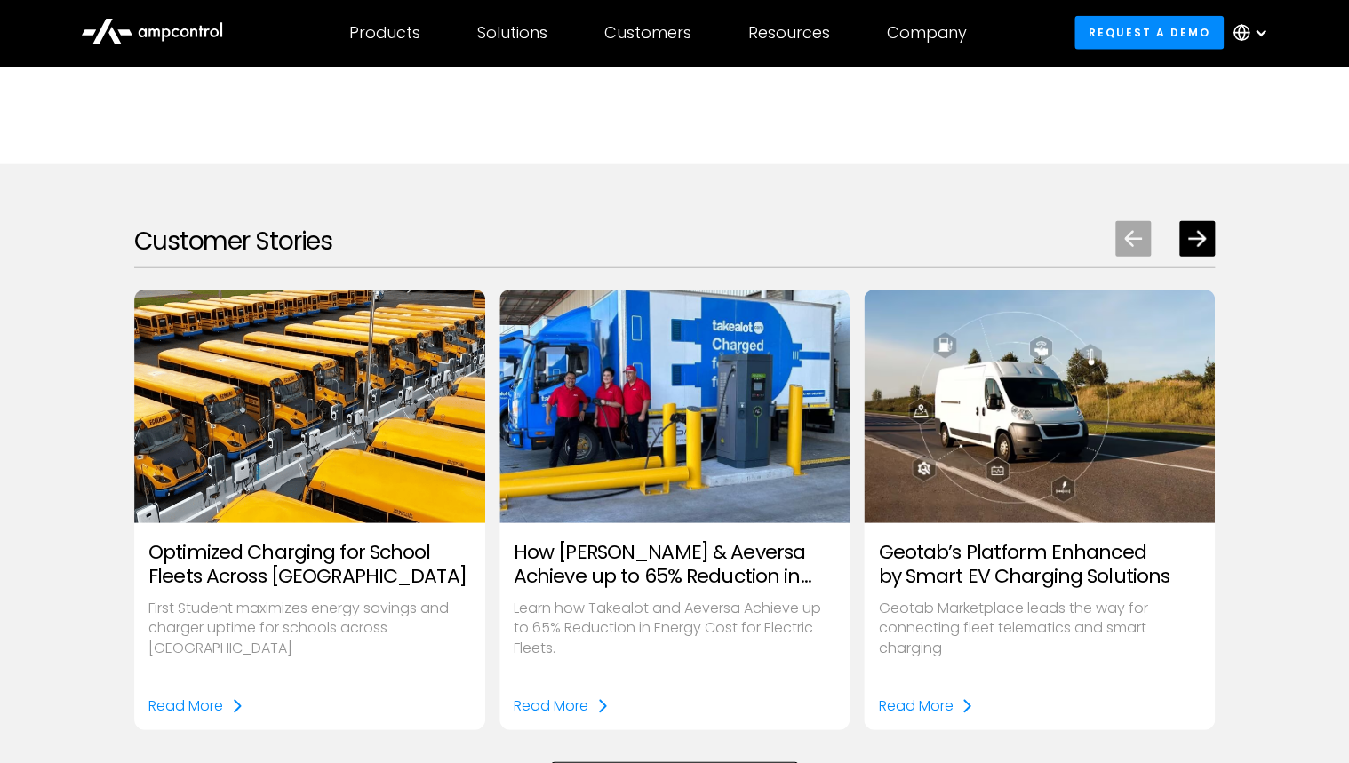
scroll to position [2204, 0]
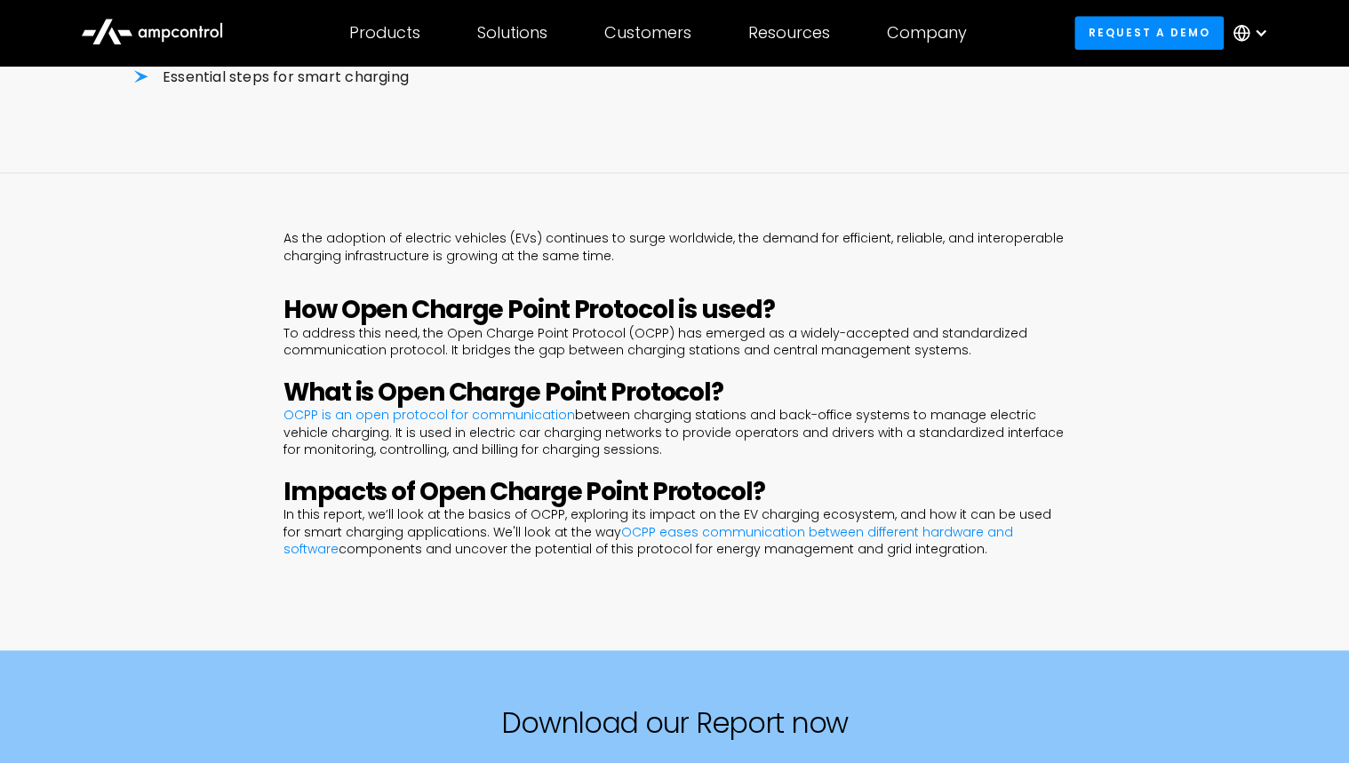
scroll to position [711, 0]
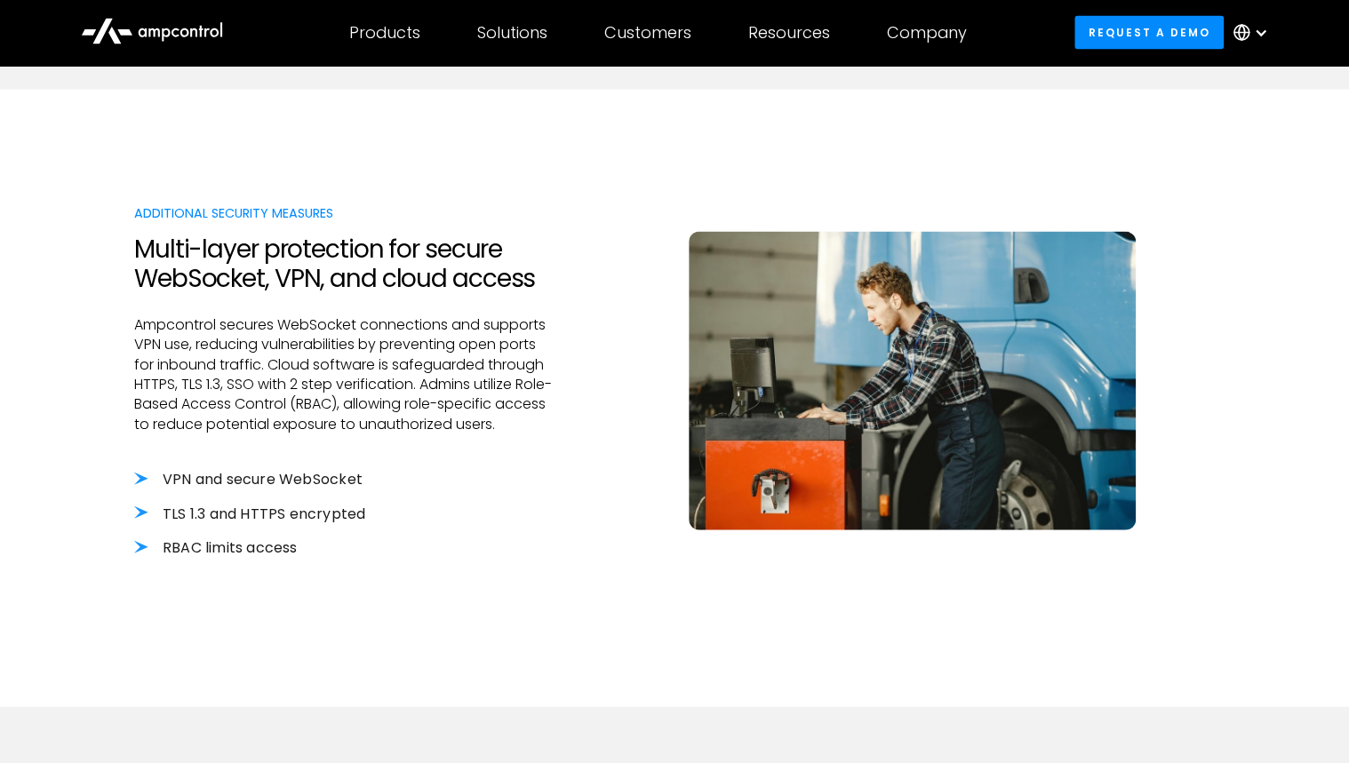
scroll to position [1777, 0]
